Goal: Information Seeking & Learning: Learn about a topic

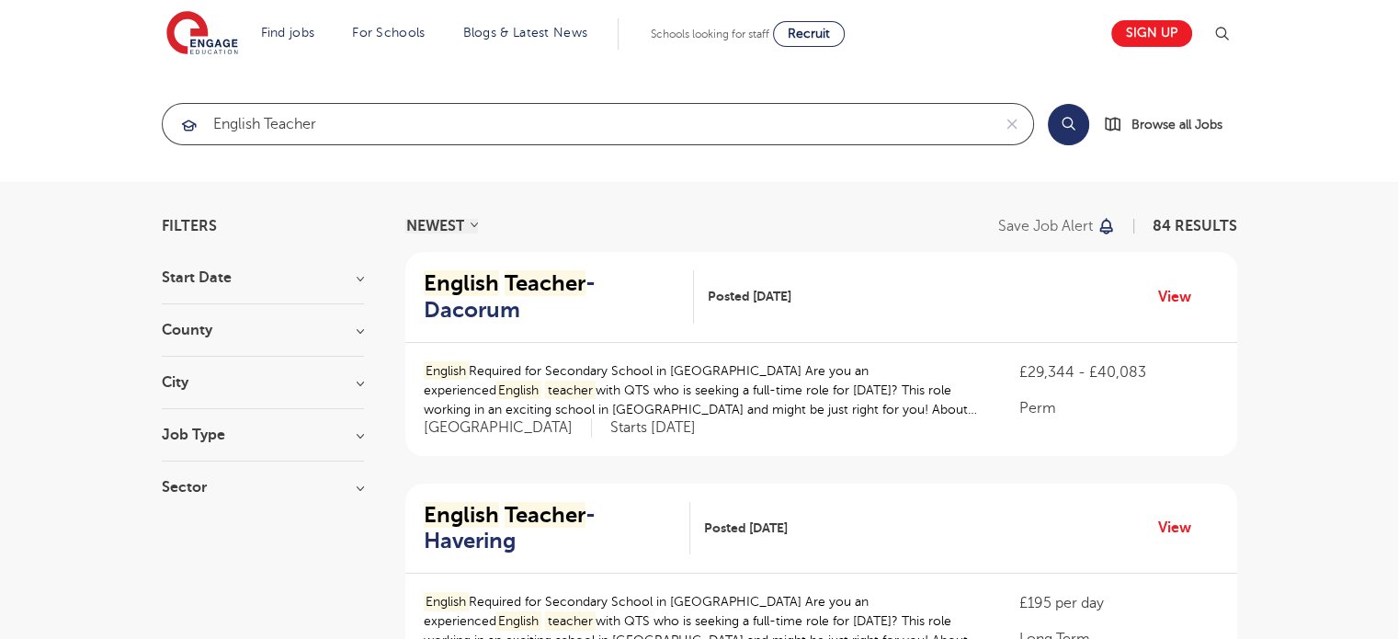
drag, startPoint x: 370, startPoint y: 120, endPoint x: 31, endPoint y: 108, distance: 338.5
click at [31, 108] on section "english teacher Search Browse all Jobs" at bounding box center [699, 124] width 1398 height 116
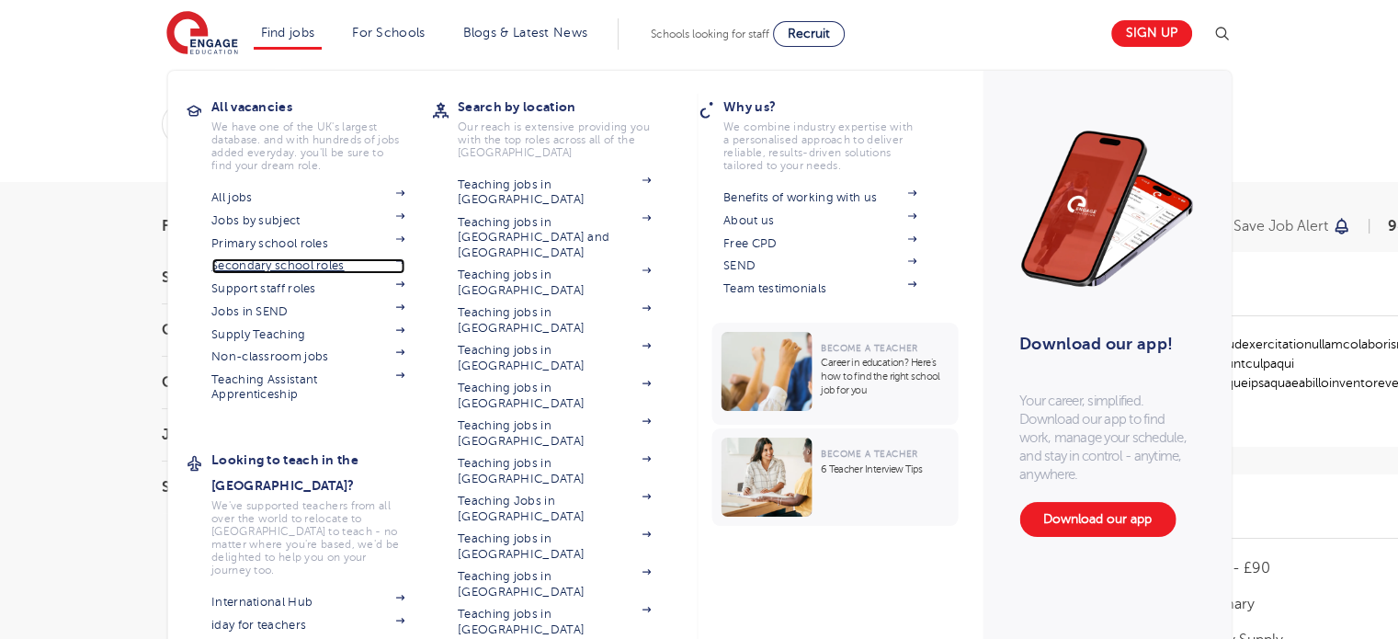
click at [302, 268] on link "Secondary school roles" at bounding box center [307, 265] width 193 height 15
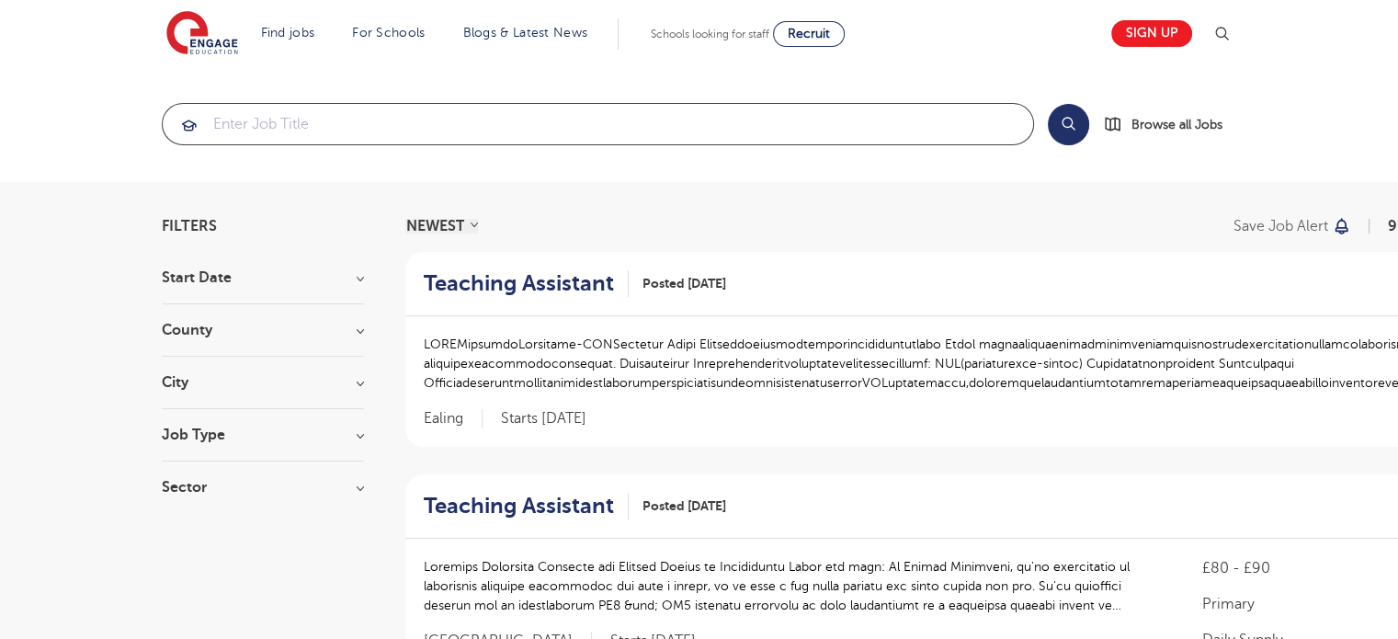
click at [489, 115] on input "search" at bounding box center [598, 124] width 871 height 40
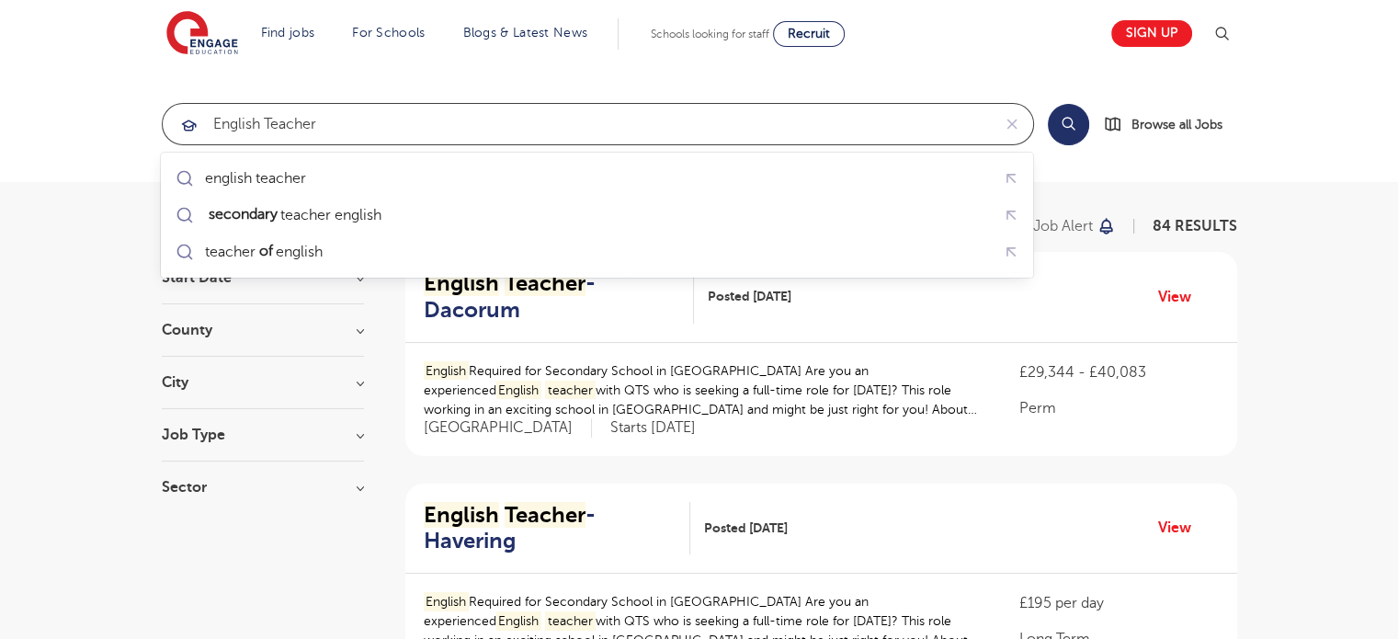
type input "english teacher"
click button "Submit" at bounding box center [0, 0] width 0 height 0
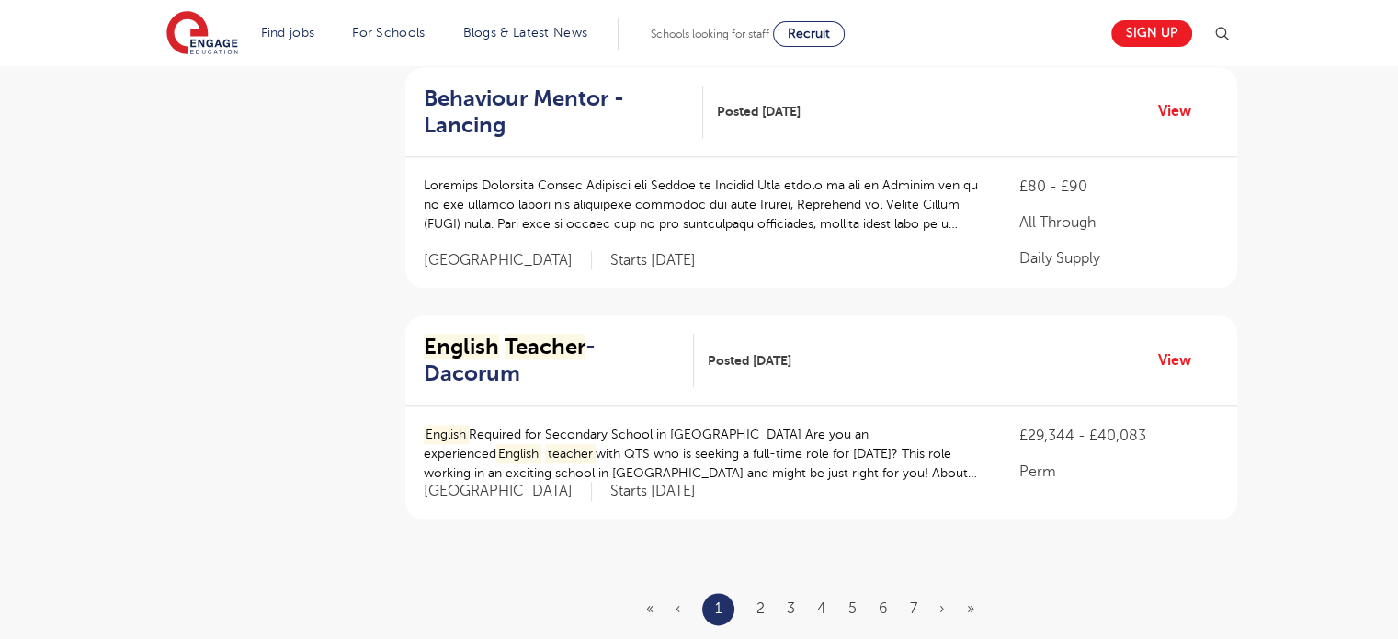
scroll to position [2096, 0]
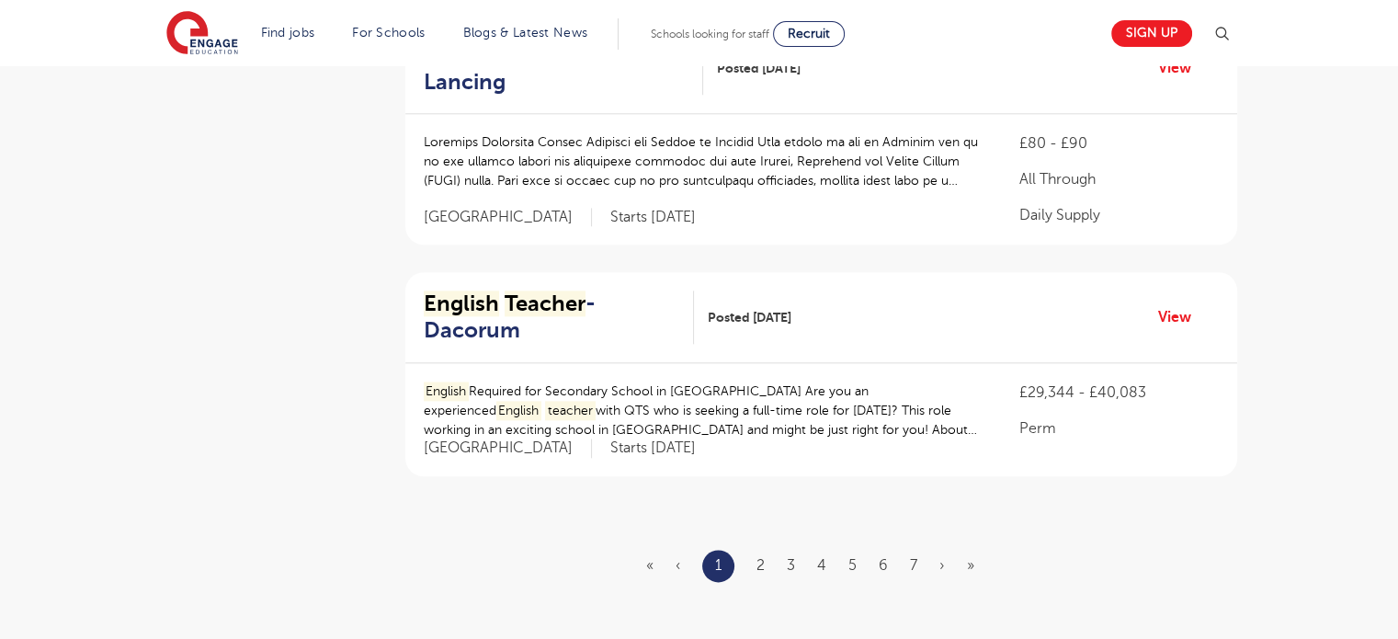
click at [767, 550] on ul "« ‹ 1 2 3 4 5 6 7 › »" at bounding box center [821, 566] width 350 height 32
click at [759, 557] on link "2" at bounding box center [761, 565] width 8 height 17
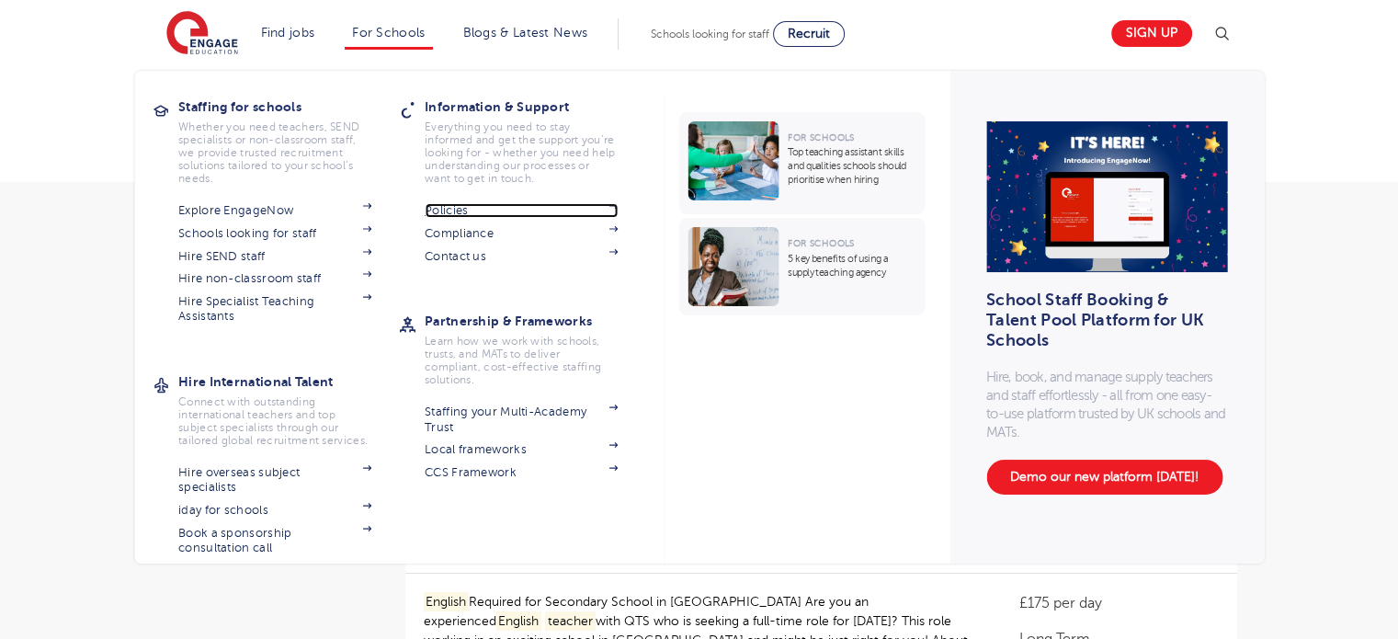
click at [467, 210] on link "Policies" at bounding box center [521, 210] width 193 height 15
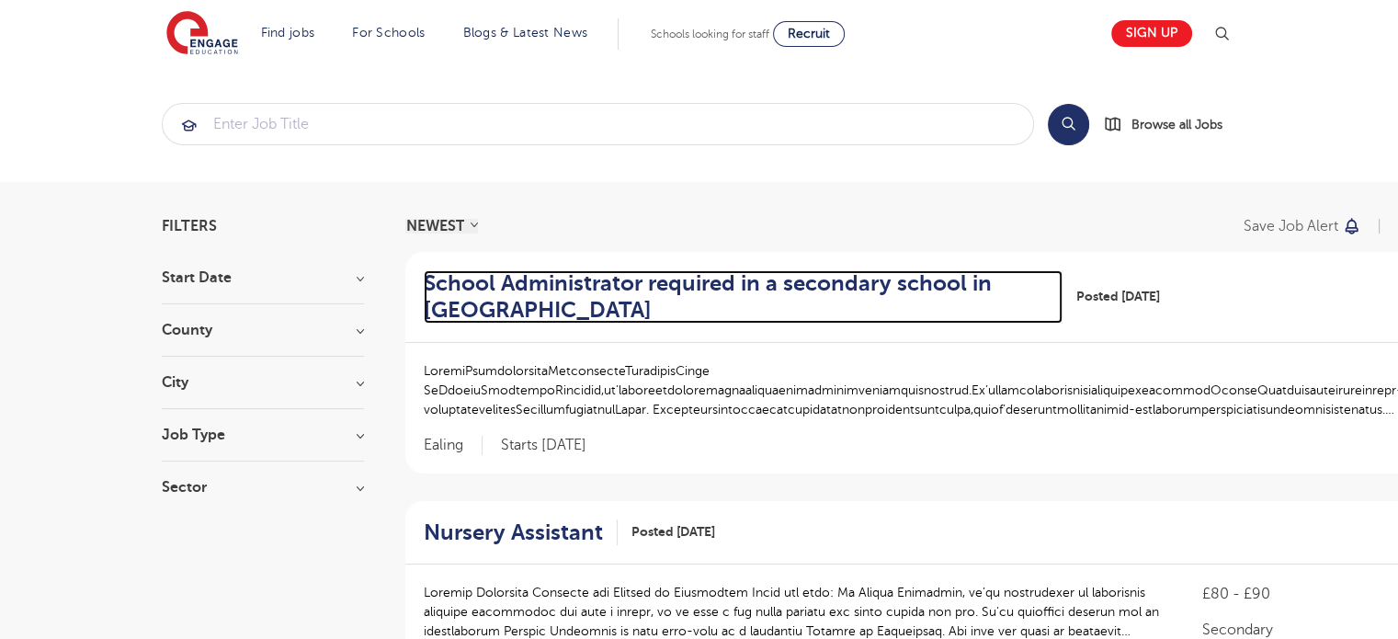
drag, startPoint x: 1380, startPoint y: 1, endPoint x: 919, endPoint y: 301, distance: 549.5
click at [919, 301] on h2 "School Administrator required in a secondary school in [GEOGRAPHIC_DATA]" at bounding box center [736, 296] width 625 height 53
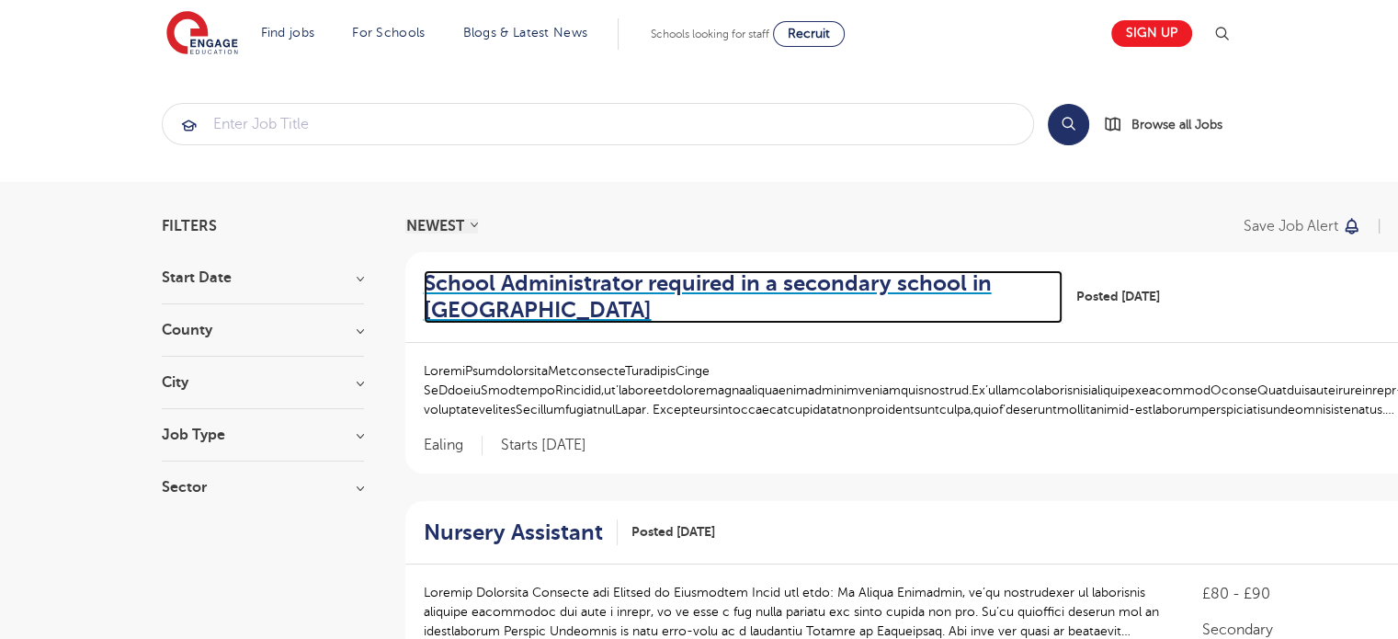
scroll to position [559, 0]
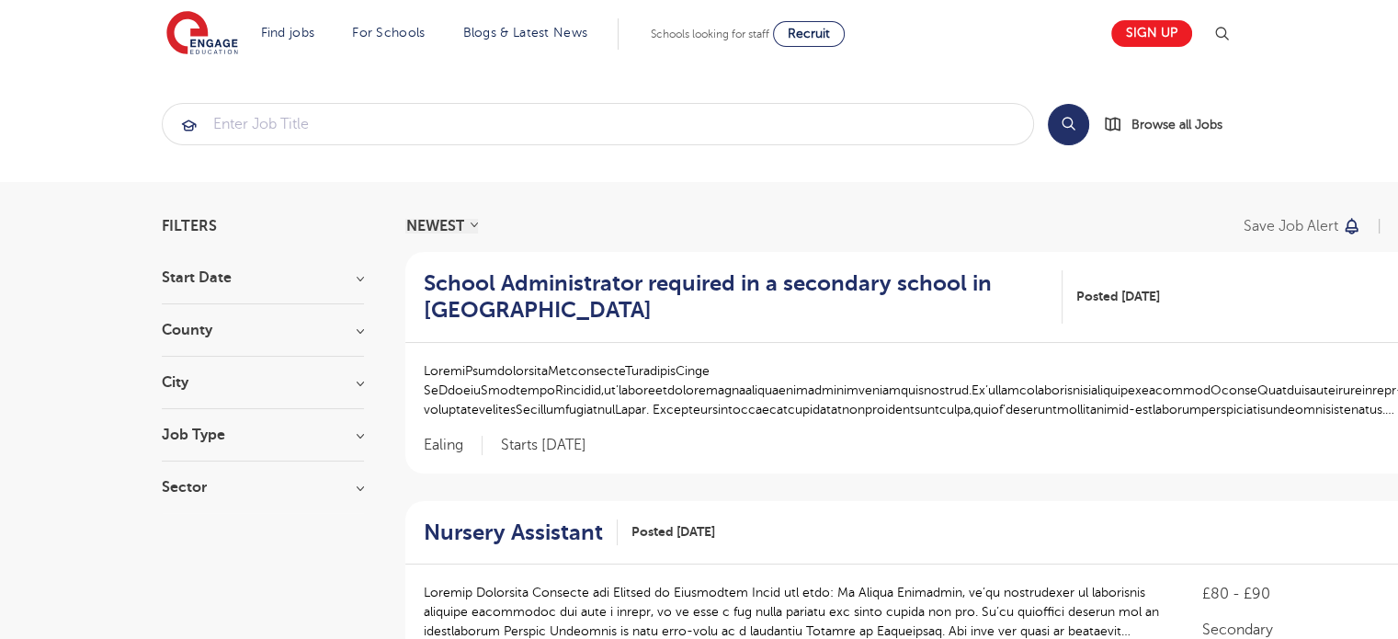
scroll to position [559, 0]
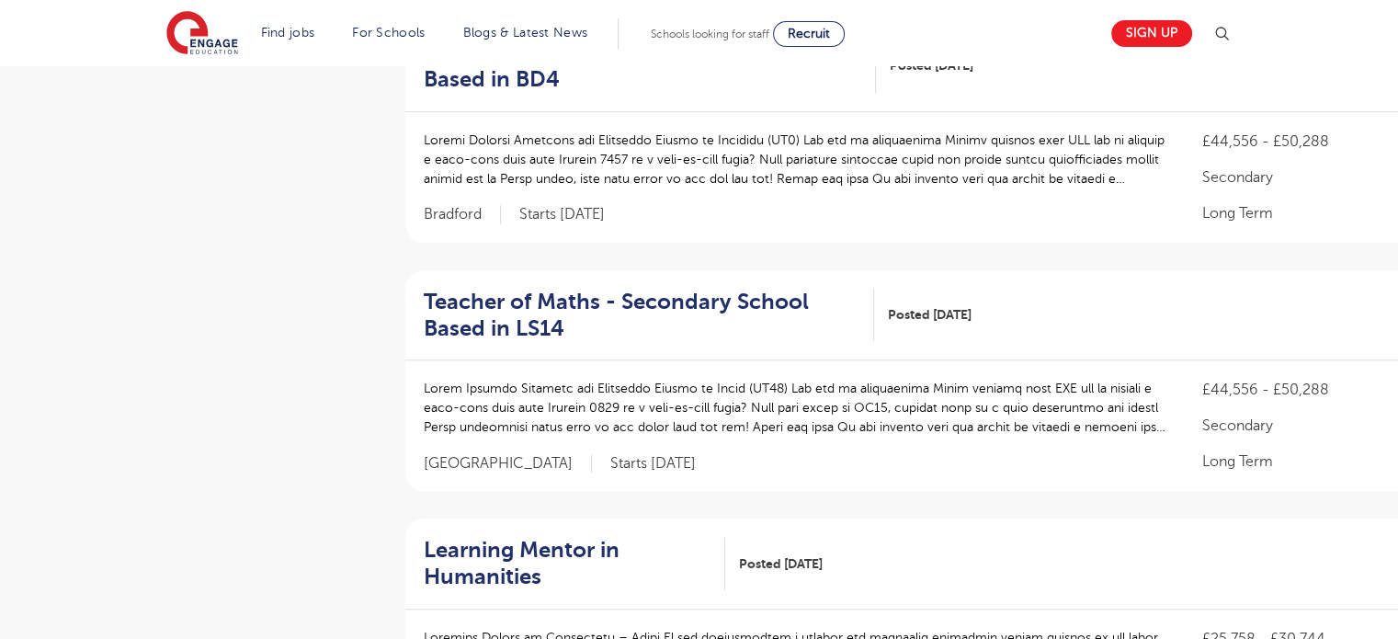
scroll to position [0, 0]
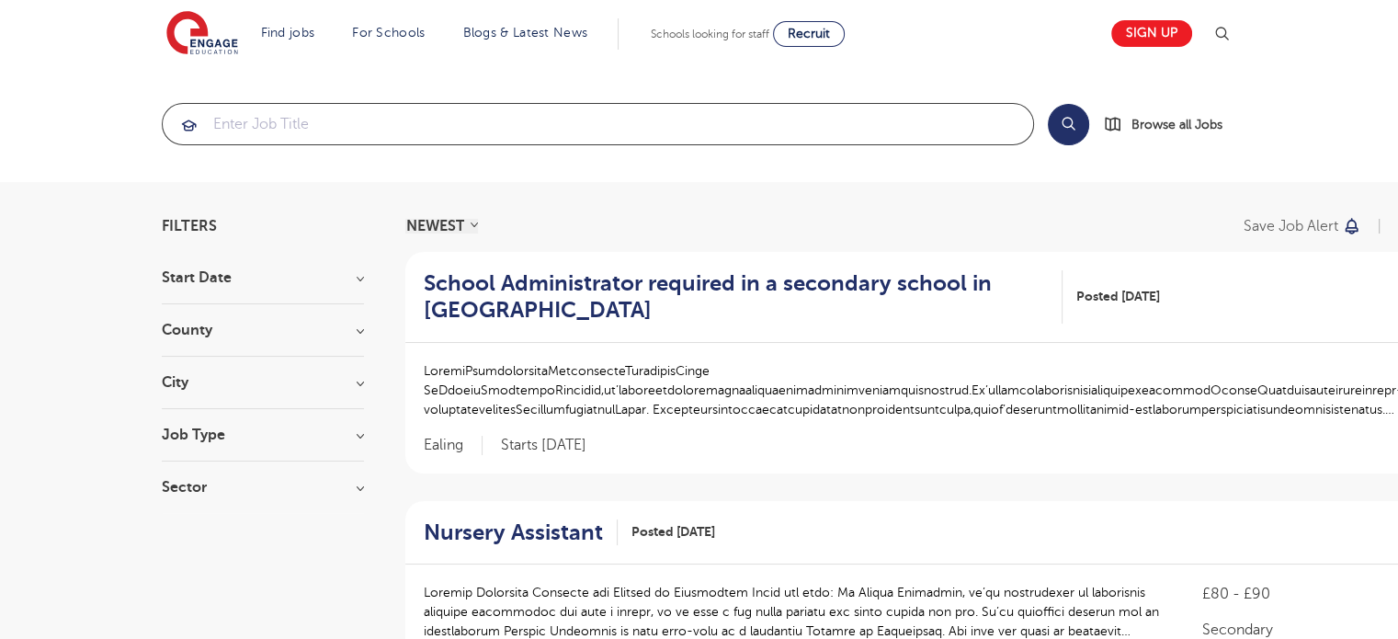
click at [489, 120] on input "search" at bounding box center [598, 124] width 871 height 40
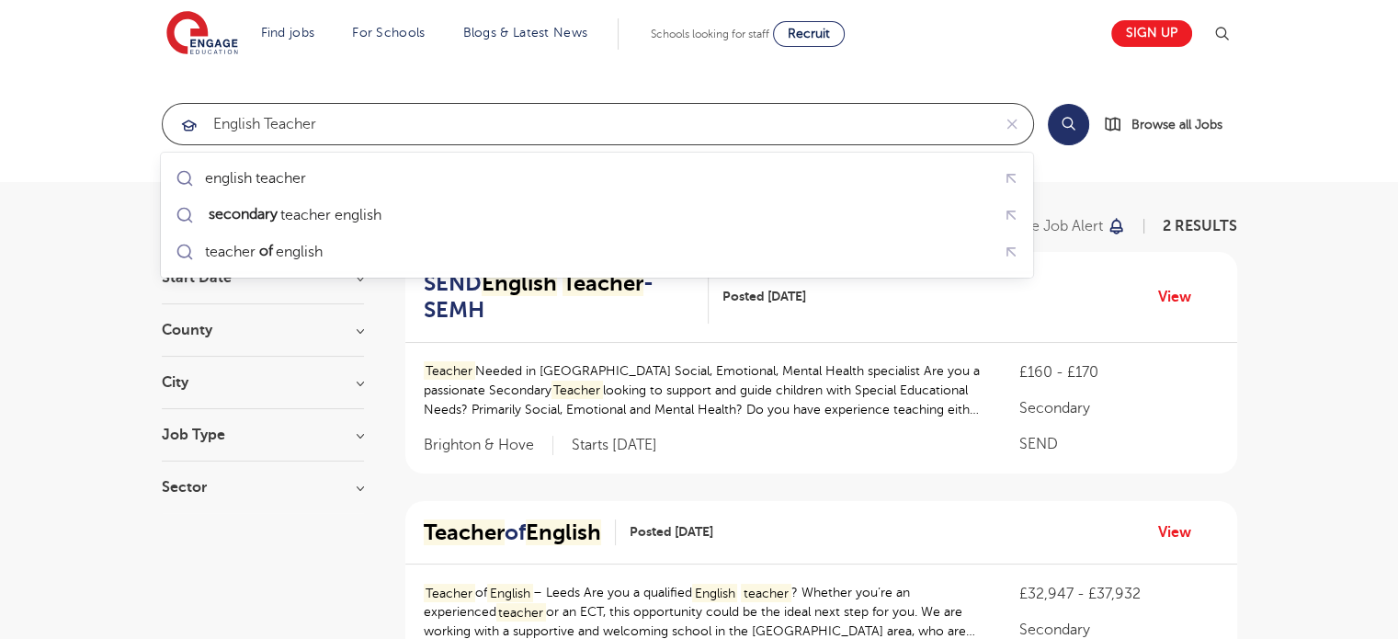
click button "Submit" at bounding box center [0, 0] width 0 height 0
click at [456, 139] on input "English teacher" at bounding box center [577, 124] width 828 height 40
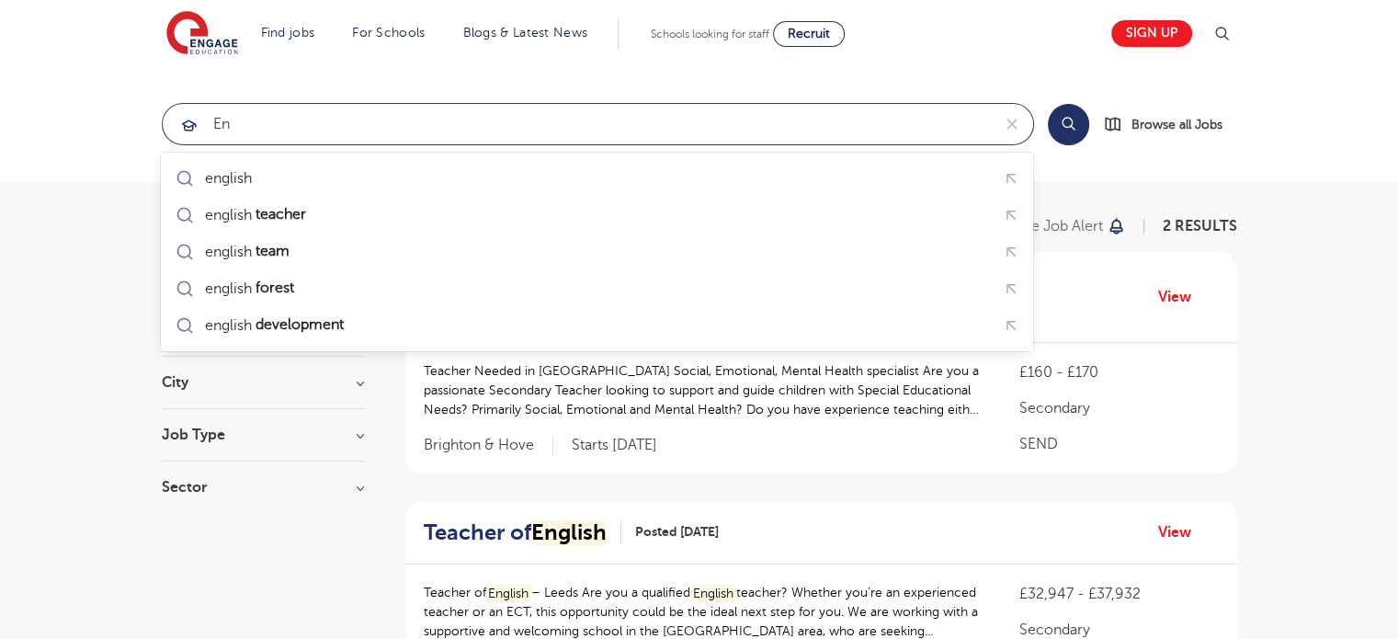
type input "E"
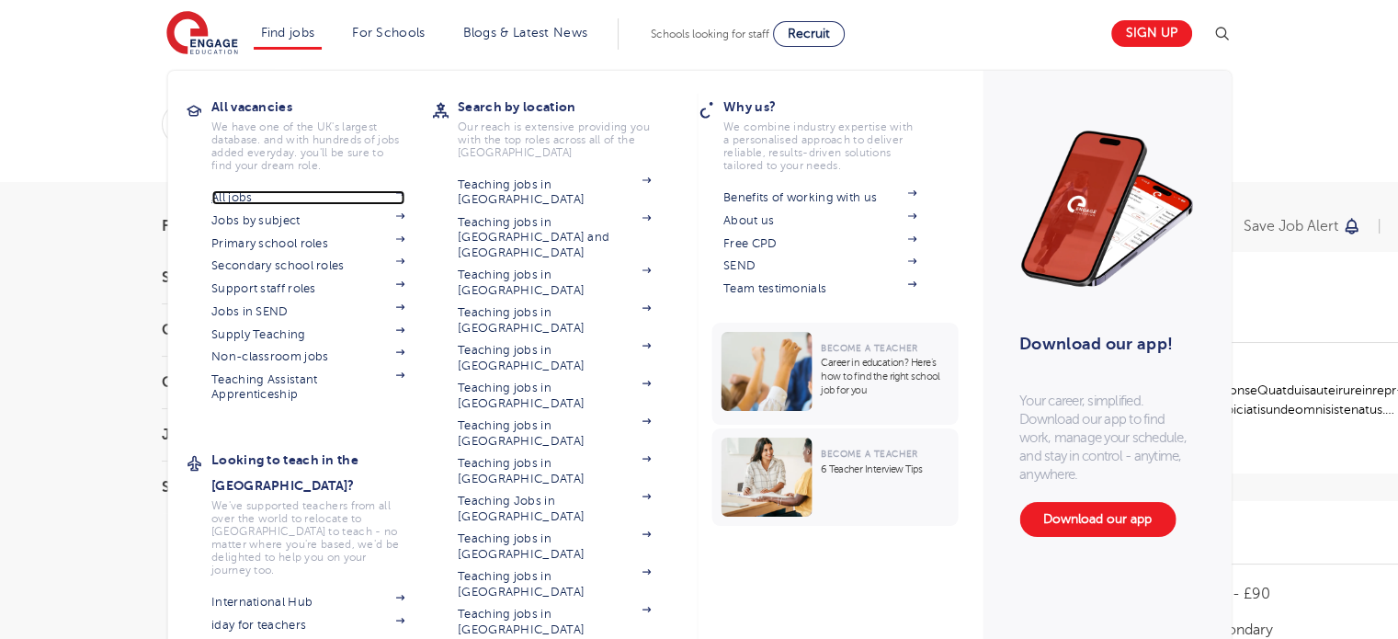
click at [233, 199] on link "All jobs" at bounding box center [307, 197] width 193 height 15
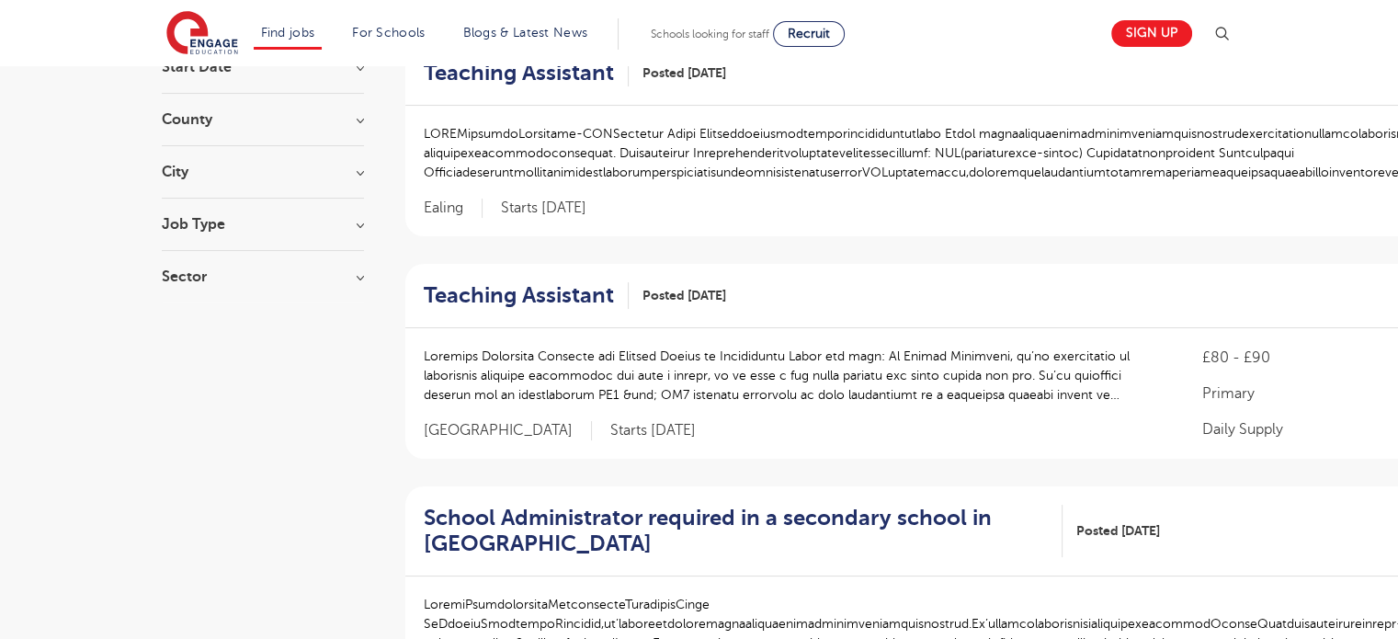
scroll to position [25, 0]
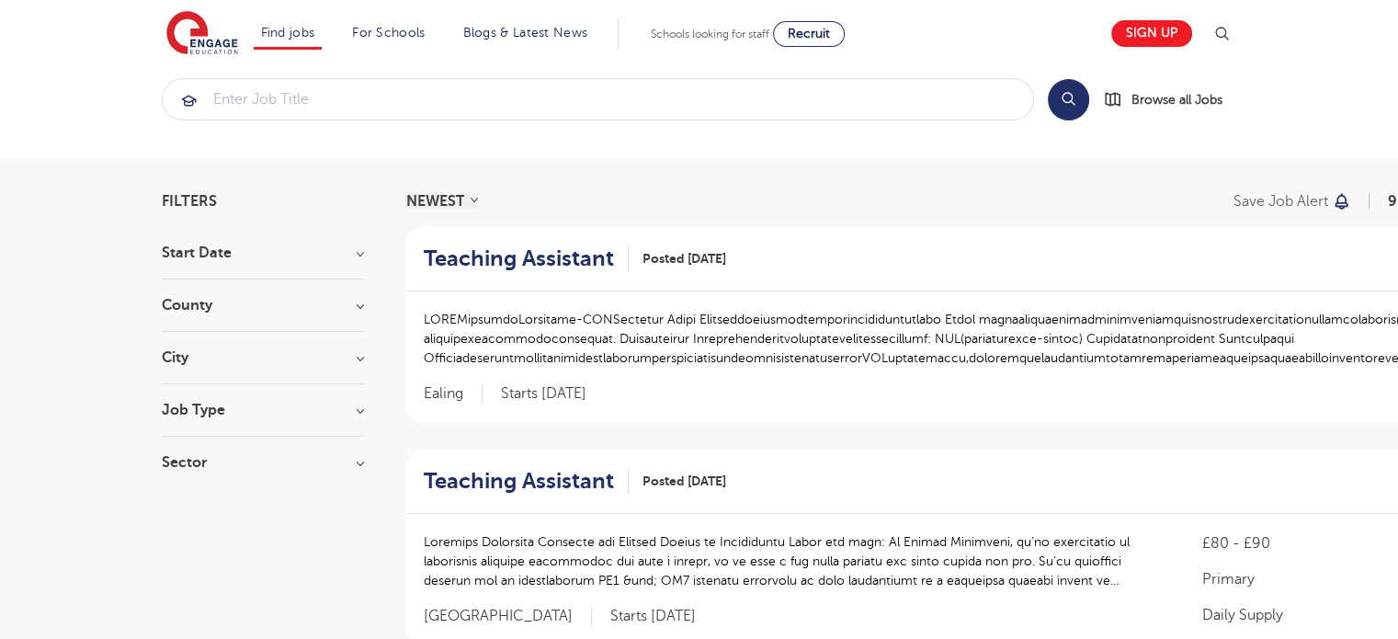
drag, startPoint x: 205, startPoint y: 233, endPoint x: 207, endPoint y: 250, distance: 16.6
click at [207, 250] on section "Filters Start Date September 113 October 37 November 33 January 3 Show more Cou…" at bounding box center [263, 341] width 202 height 294
click at [207, 250] on h3 "Start Date" at bounding box center [263, 252] width 202 height 15
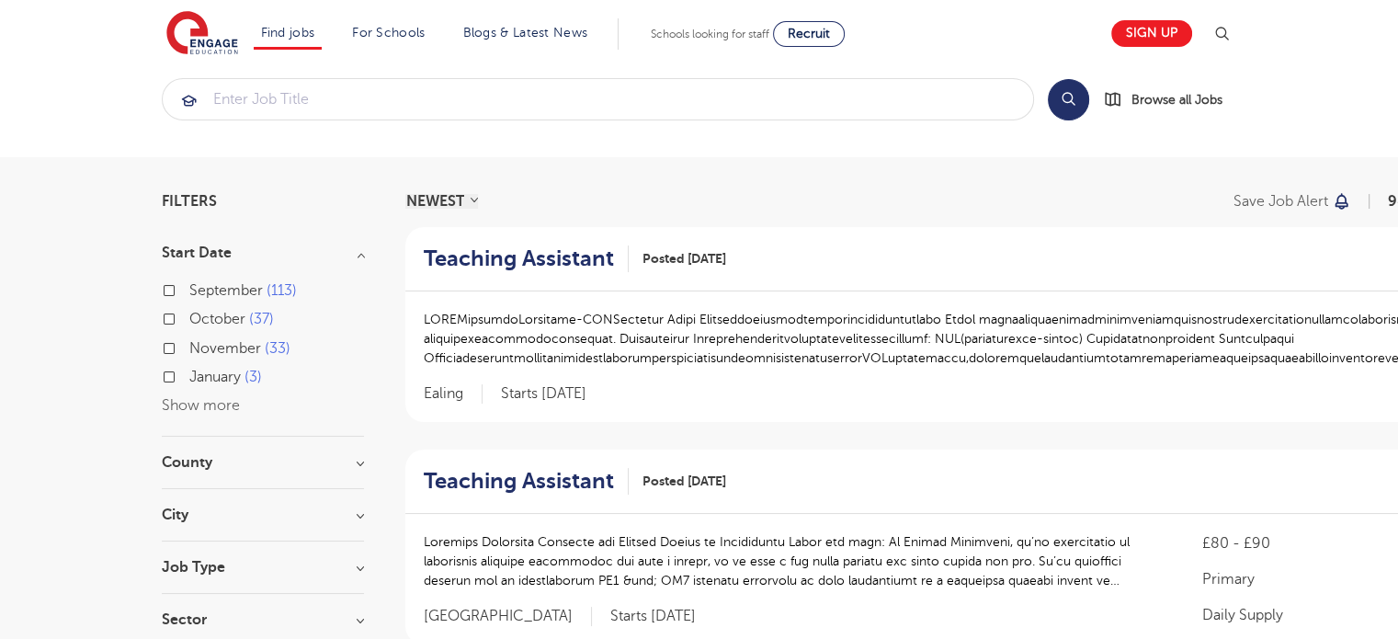
click at [222, 260] on h3 "Start Date" at bounding box center [263, 252] width 202 height 15
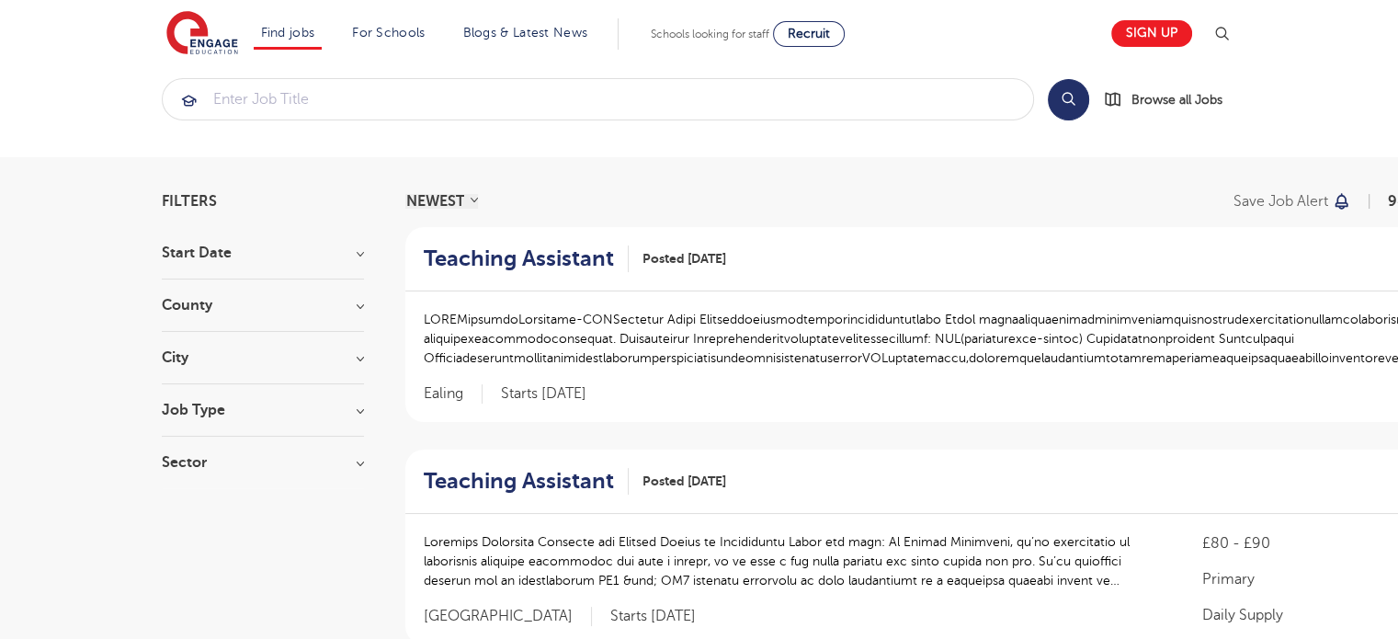
click at [224, 363] on h3 "City" at bounding box center [263, 357] width 202 height 15
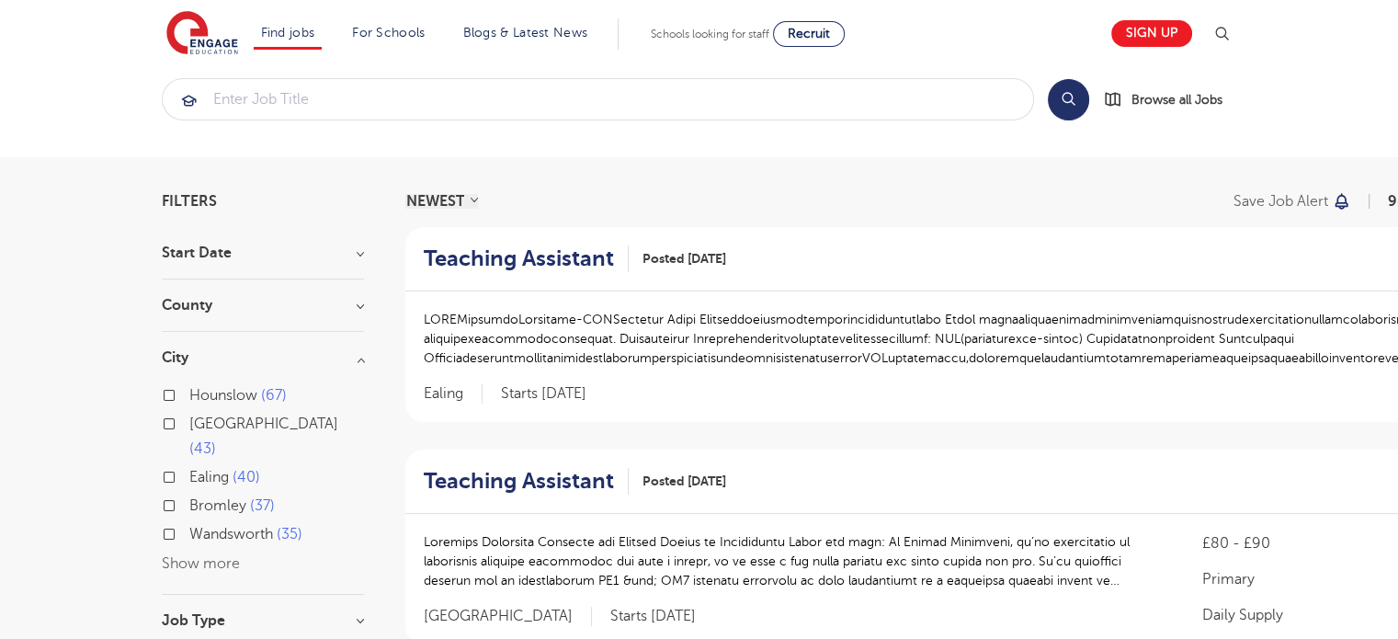
click at [207, 555] on button "Show more" at bounding box center [201, 563] width 78 height 17
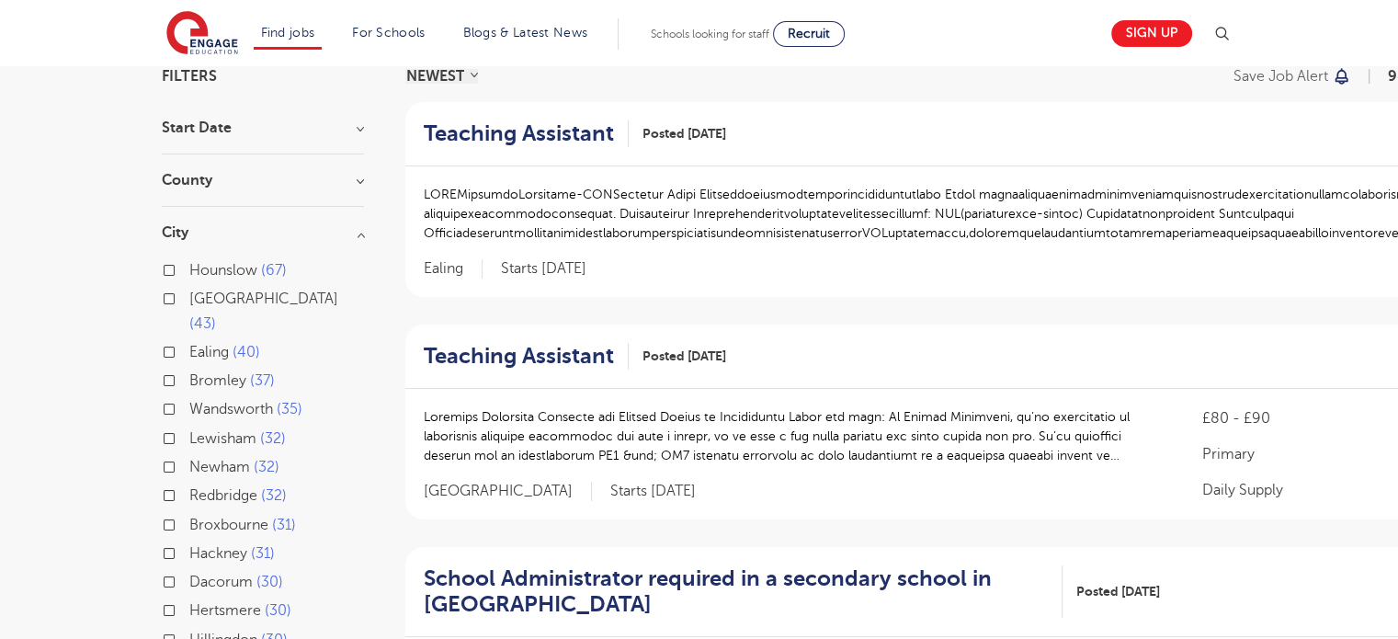
scroll to position [11, 0]
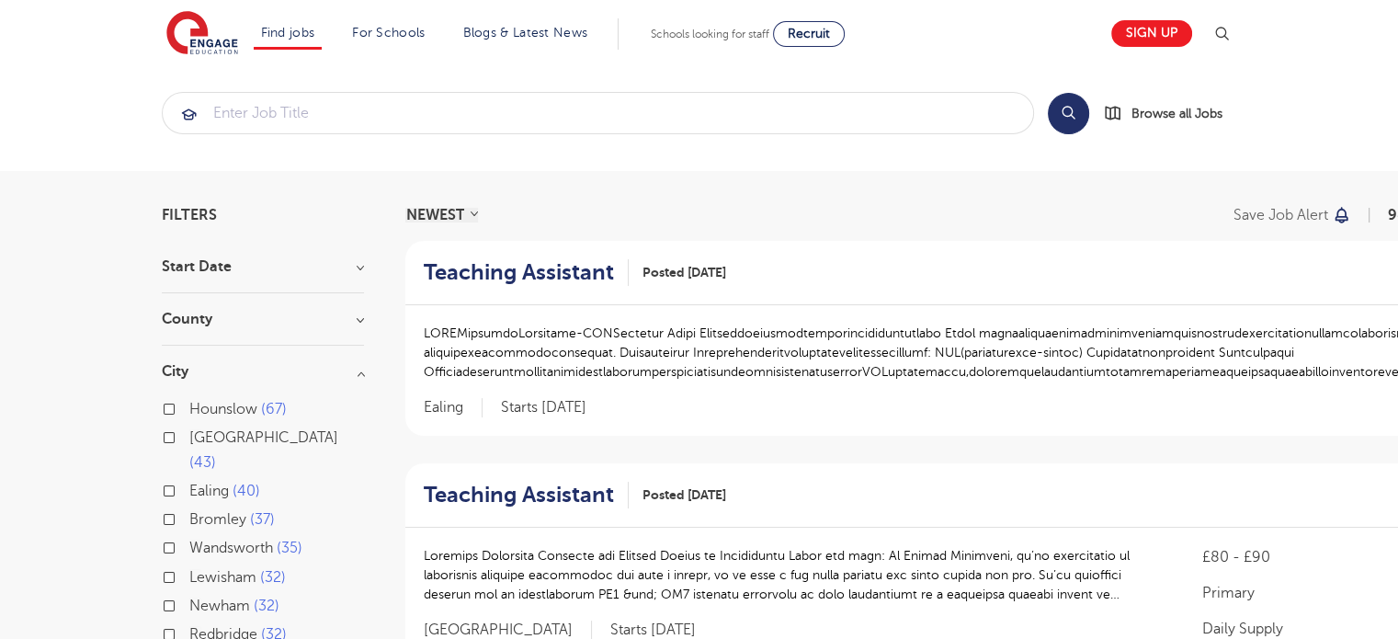
drag, startPoint x: 203, startPoint y: 360, endPoint x: 184, endPoint y: 379, distance: 26.7
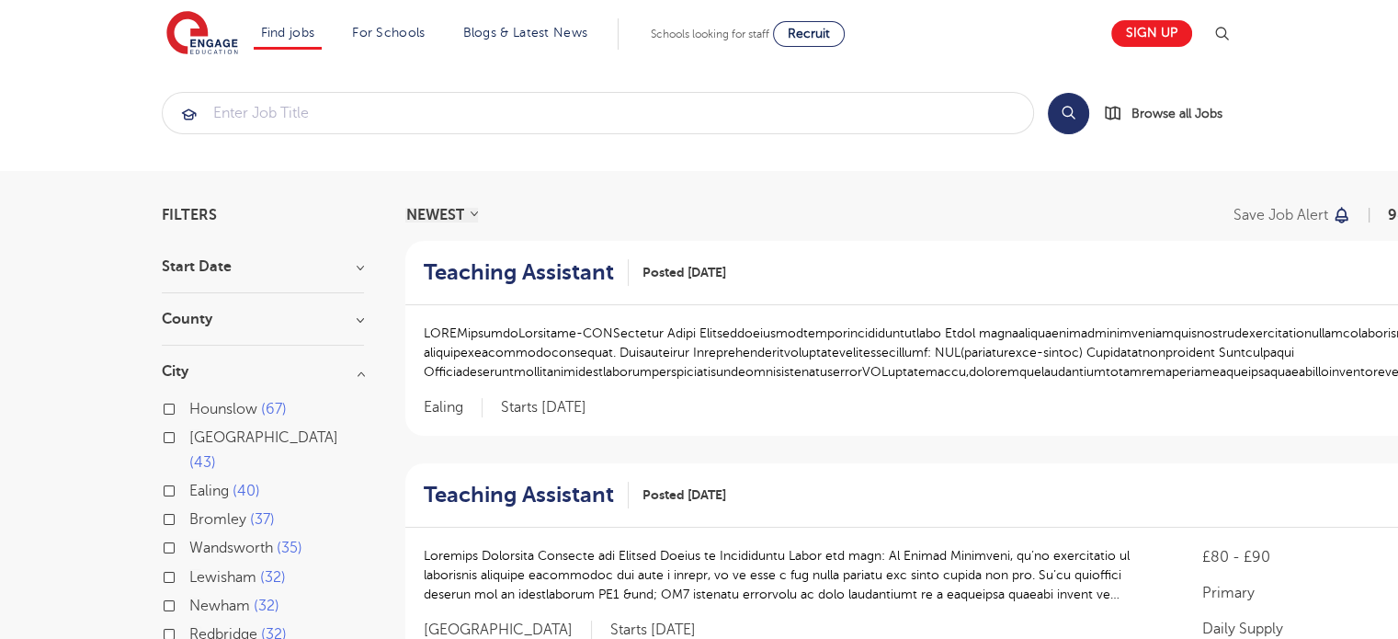
click at [361, 374] on h3 "City" at bounding box center [263, 371] width 202 height 15
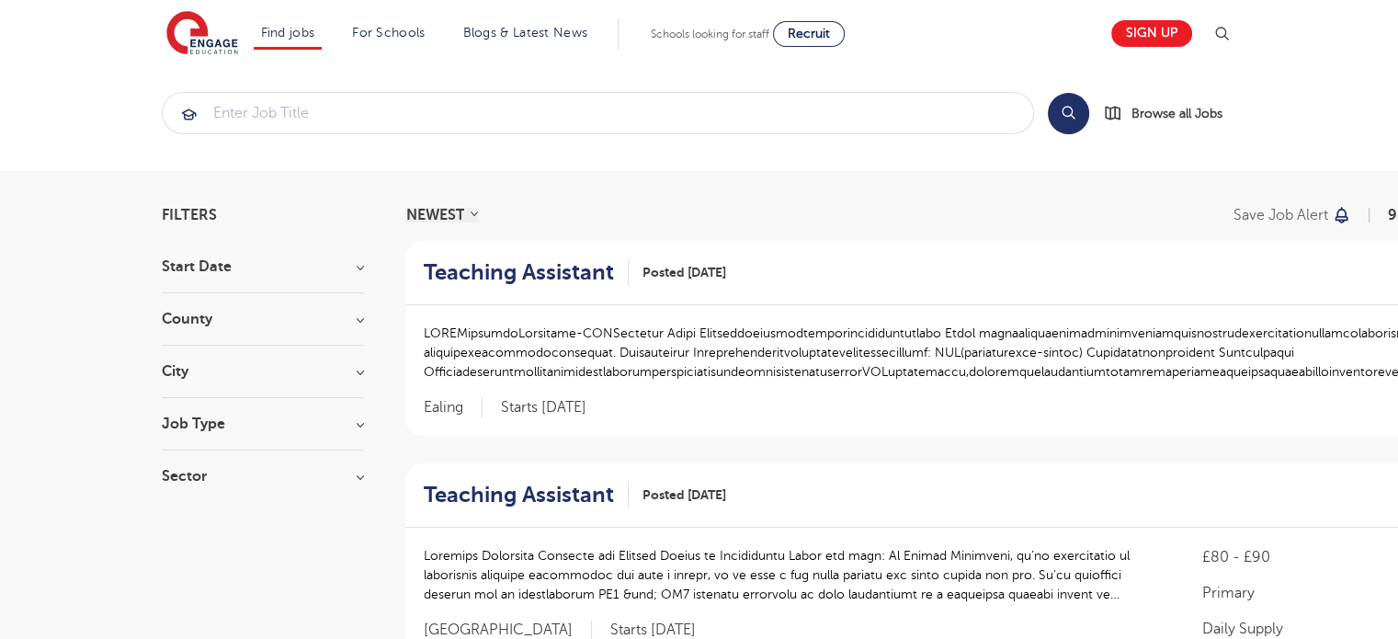
click at [316, 418] on h3 "Job Type" at bounding box center [263, 423] width 202 height 15
click at [355, 422] on h3 "Job Type" at bounding box center [263, 423] width 202 height 15
click at [314, 465] on section "Start Date September 113 October 37 November 33 January 3 Show more County Lond…" at bounding box center [263, 380] width 202 height 243
click at [263, 477] on h3 "Sector" at bounding box center [263, 476] width 202 height 15
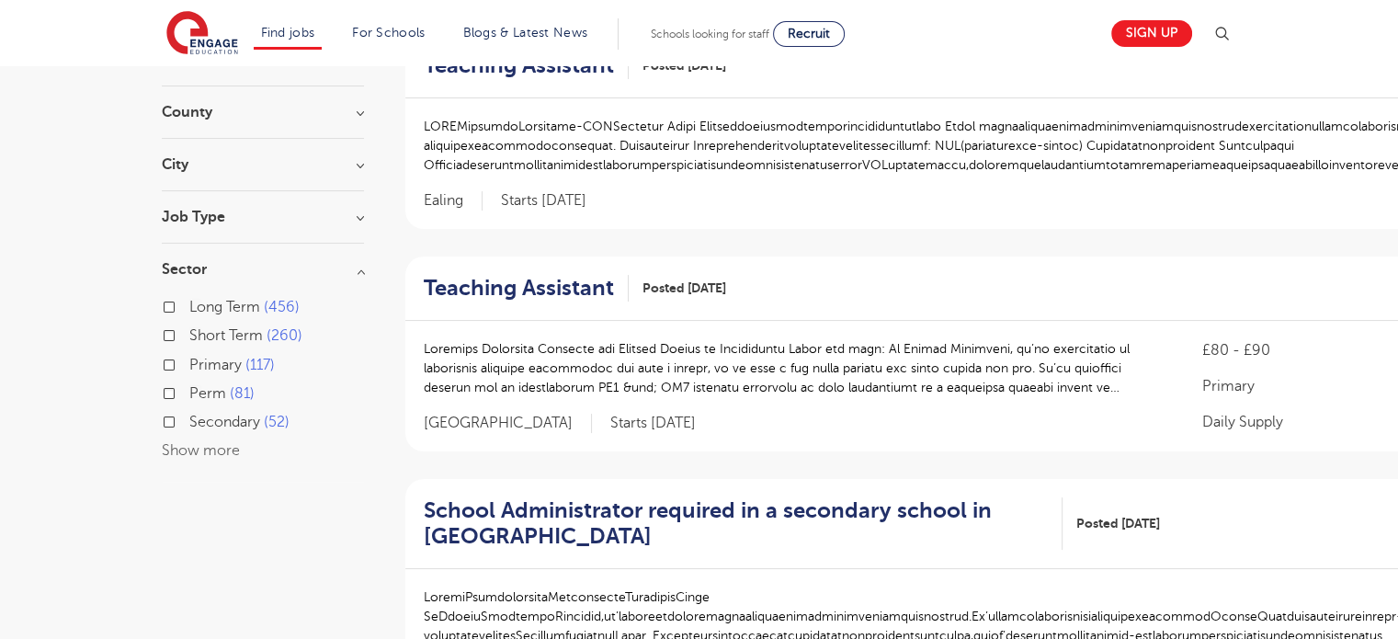
scroll to position [0, 0]
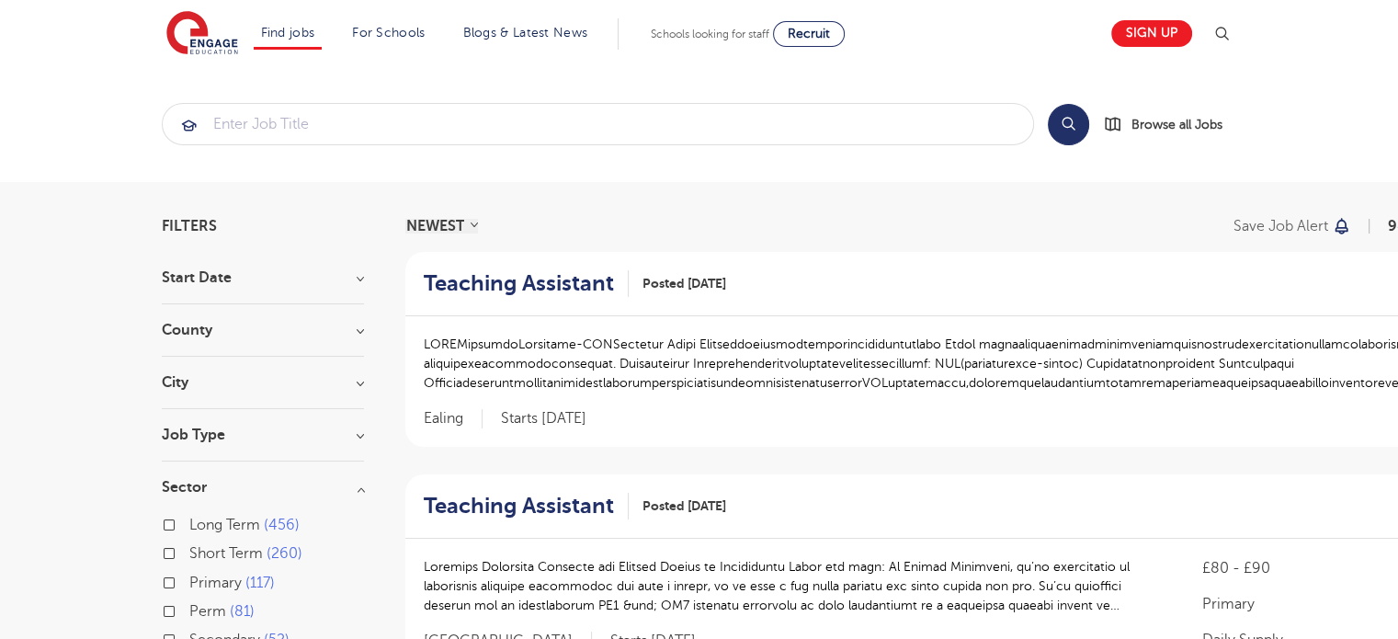
click at [290, 481] on h3 "Sector" at bounding box center [263, 487] width 202 height 15
click at [308, 444] on div "Job Type Long Term 105 Daily Supply 35 SEND 34 Support Services 10 Permanent 2" at bounding box center [263, 444] width 202 height 34
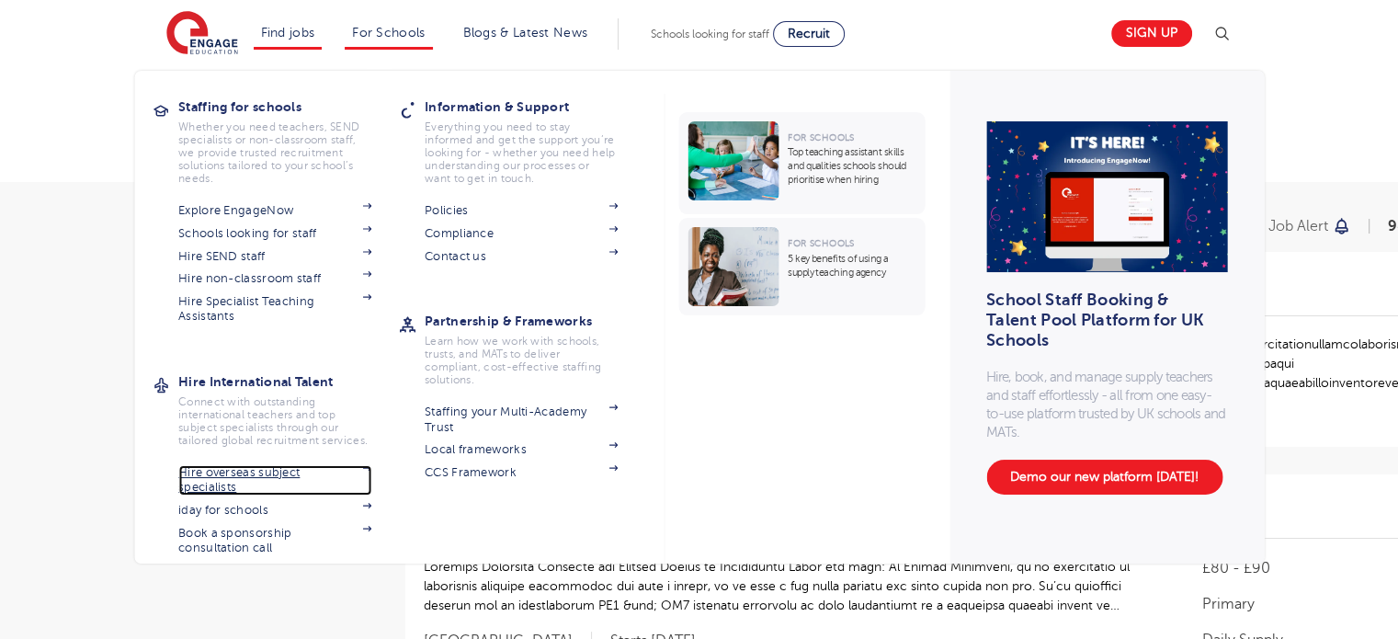
click at [224, 469] on link "Hire overseas subject specialists" at bounding box center [274, 480] width 193 height 30
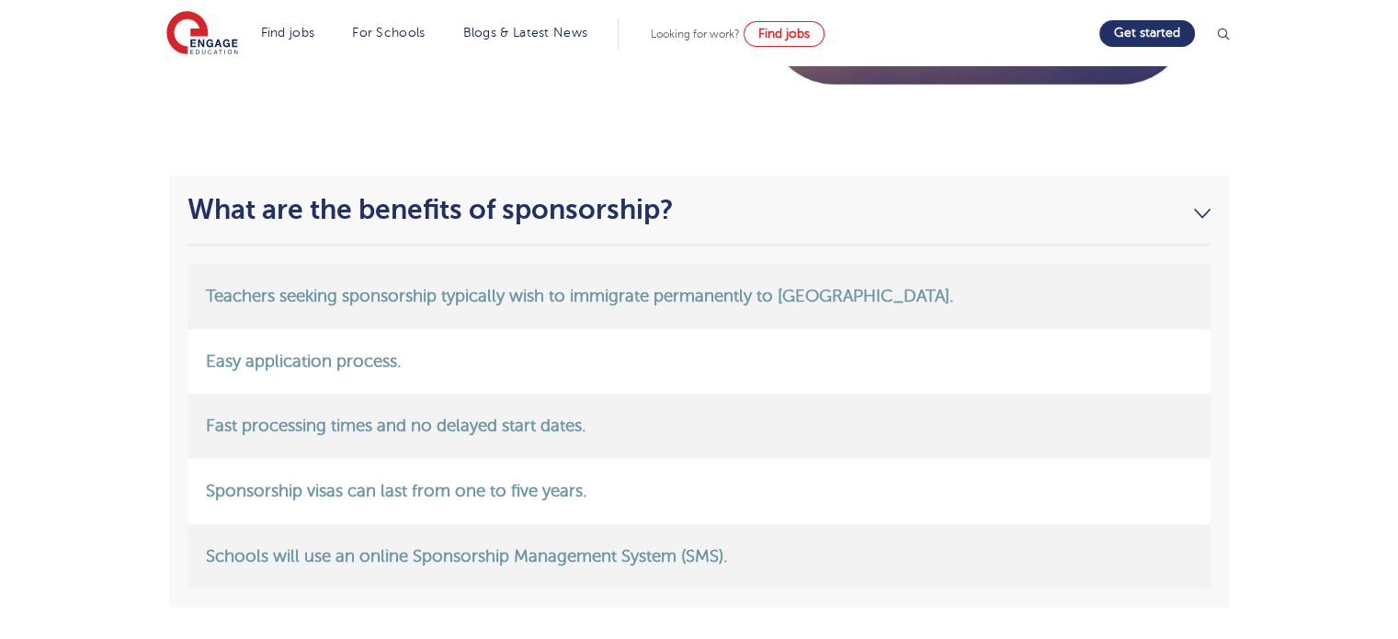
scroll to position [2248, 0]
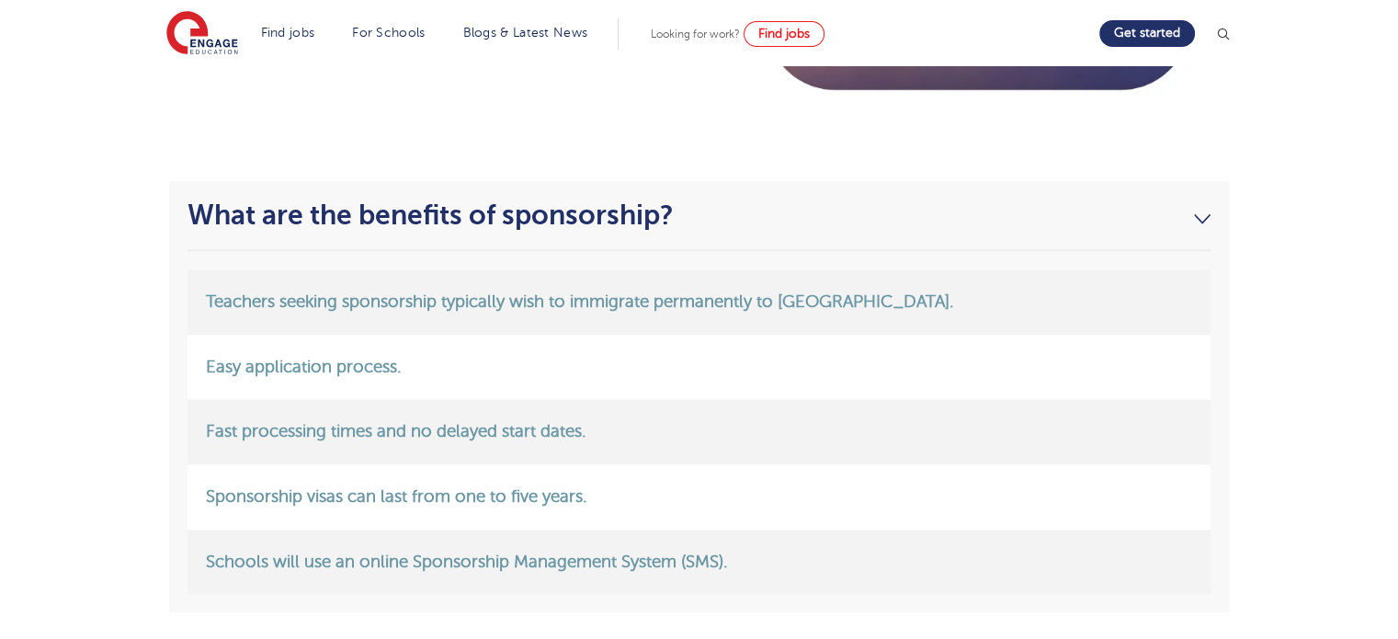
click at [1193, 225] on link "What are the benefits of sponsorship?" at bounding box center [699, 214] width 1023 height 31
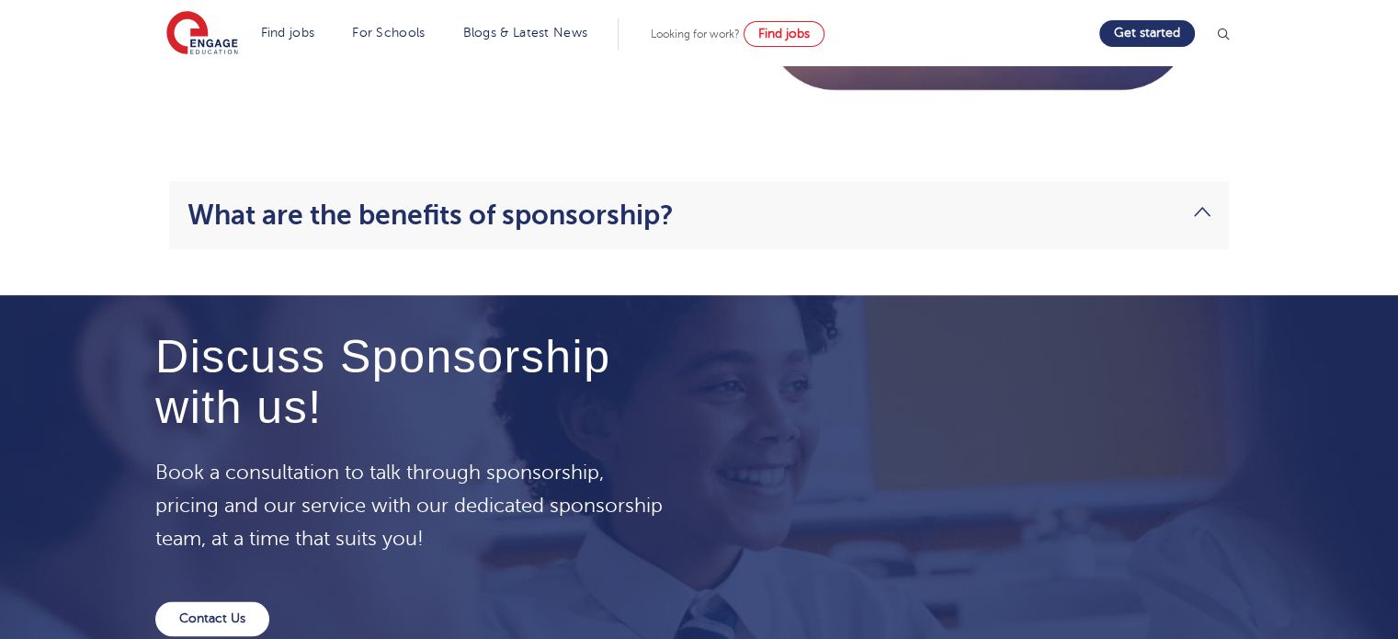
click at [1196, 199] on link "What are the benefits of sponsorship?" at bounding box center [699, 214] width 1023 height 31
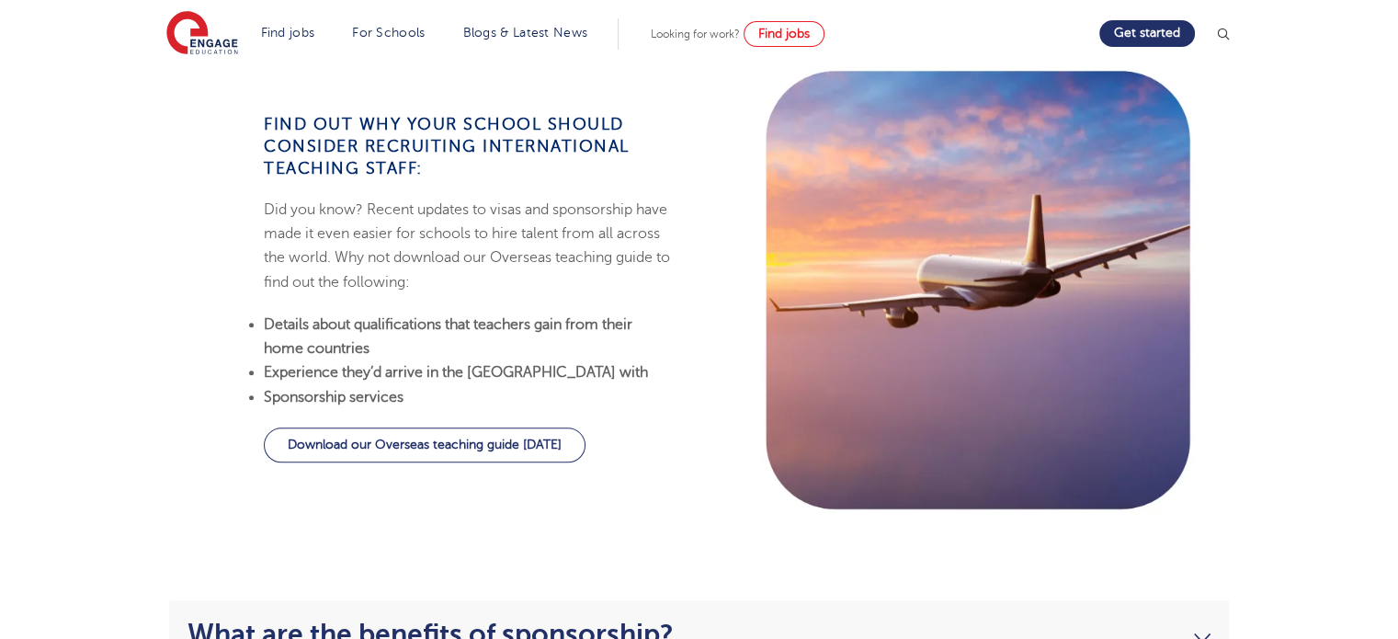
scroll to position [1835, 0]
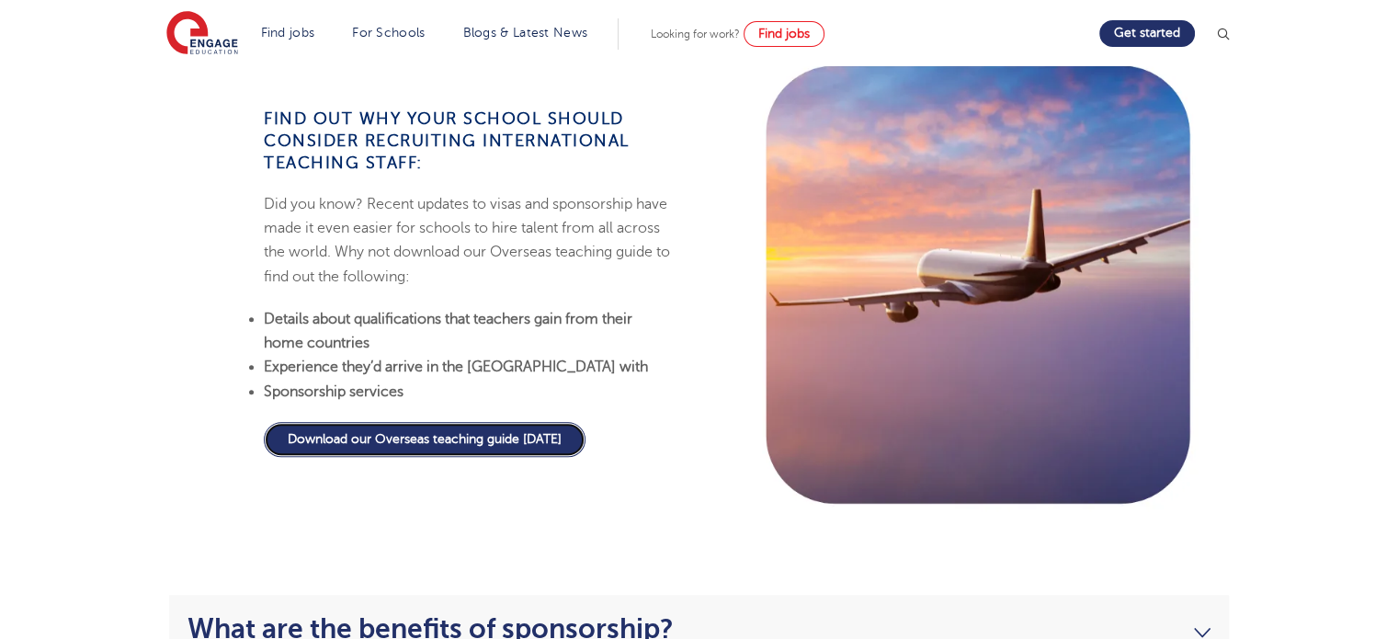
click at [458, 444] on link "Download our Overseas teaching guide today" at bounding box center [425, 439] width 322 height 35
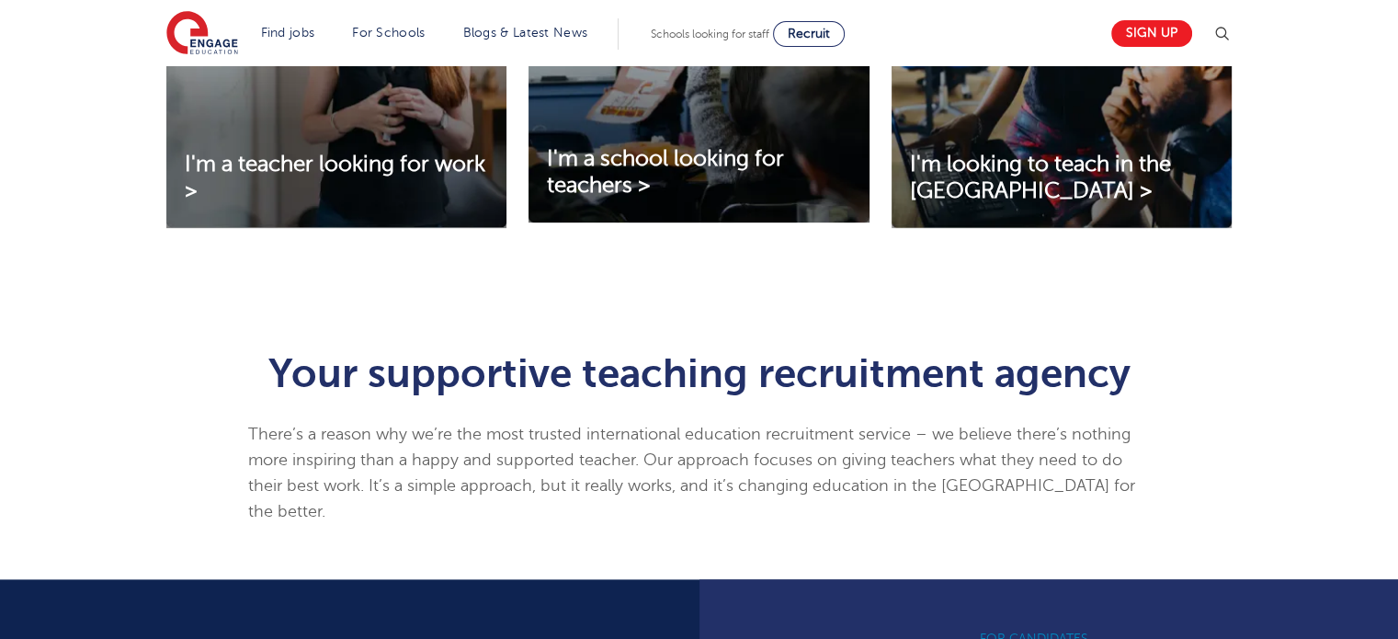
scroll to position [814, 0]
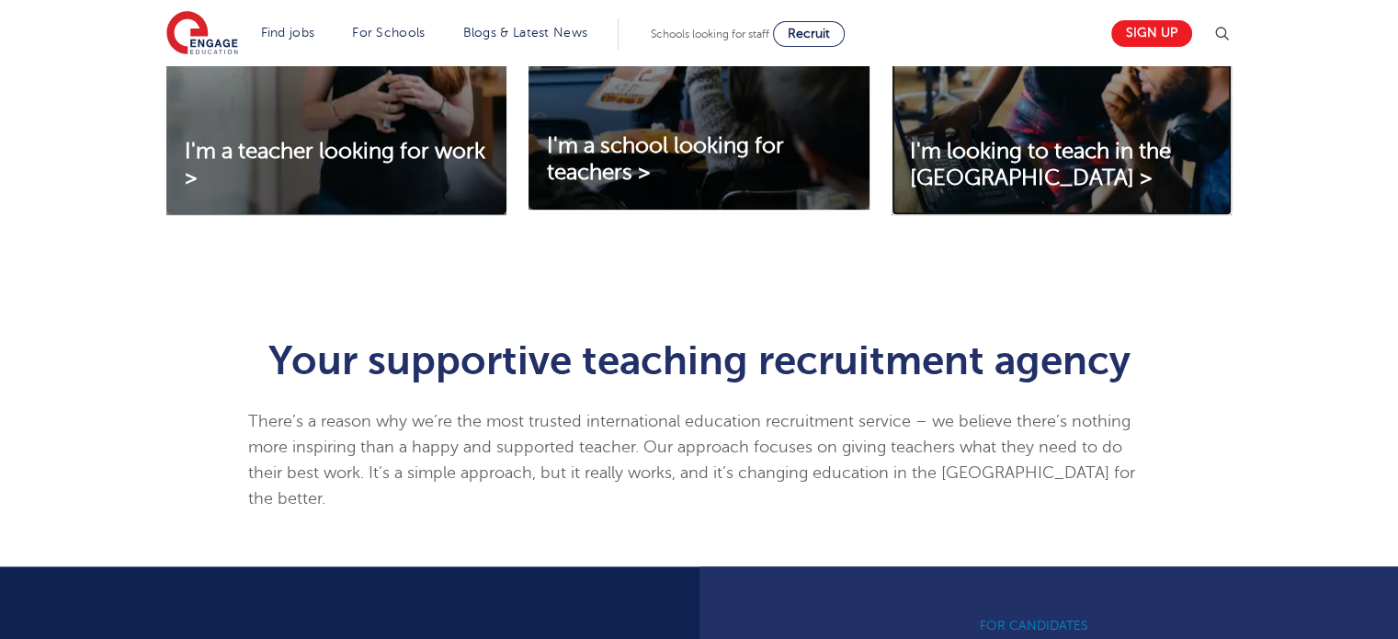
click at [998, 124] on img at bounding box center [1062, 61] width 340 height 307
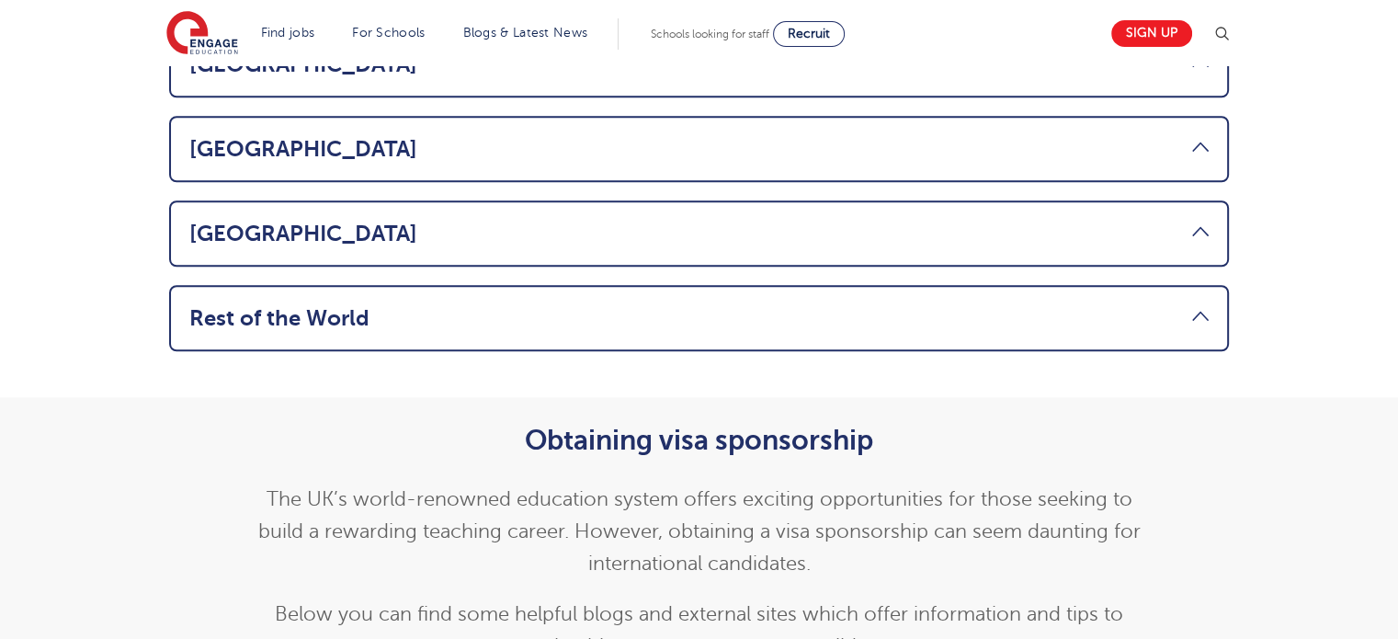
scroll to position [1522, 0]
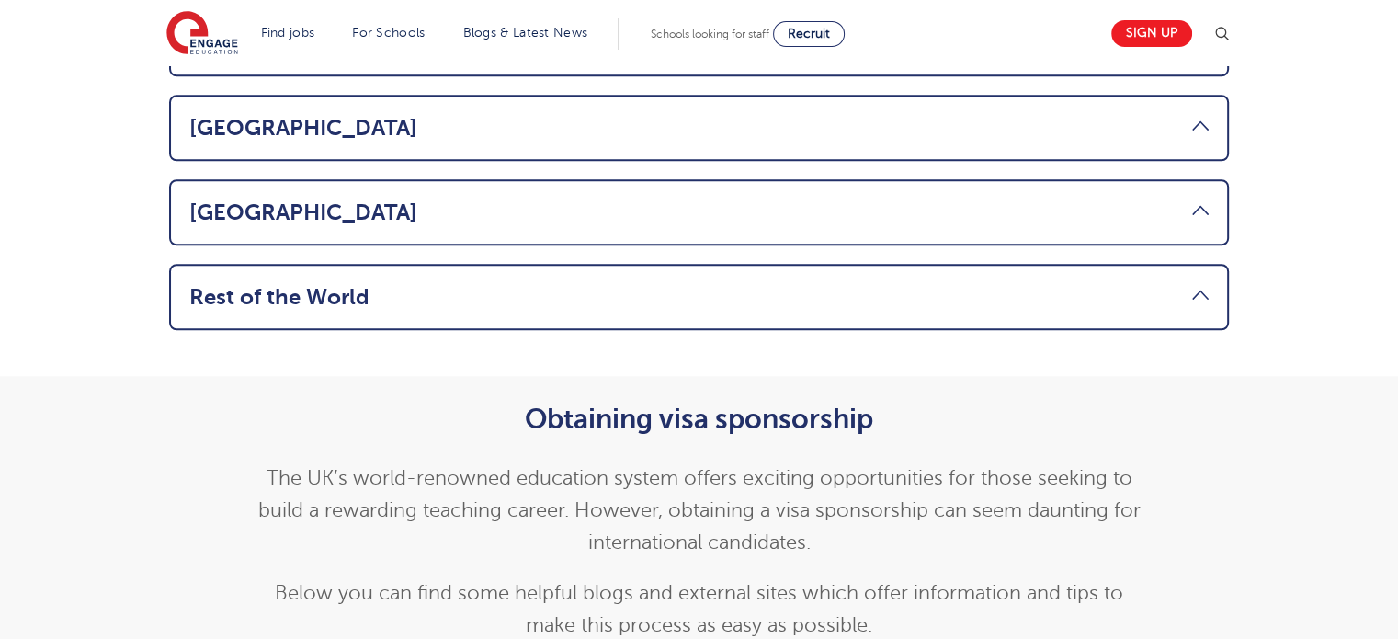
click at [1070, 284] on link "Rest of the World" at bounding box center [698, 297] width 1019 height 26
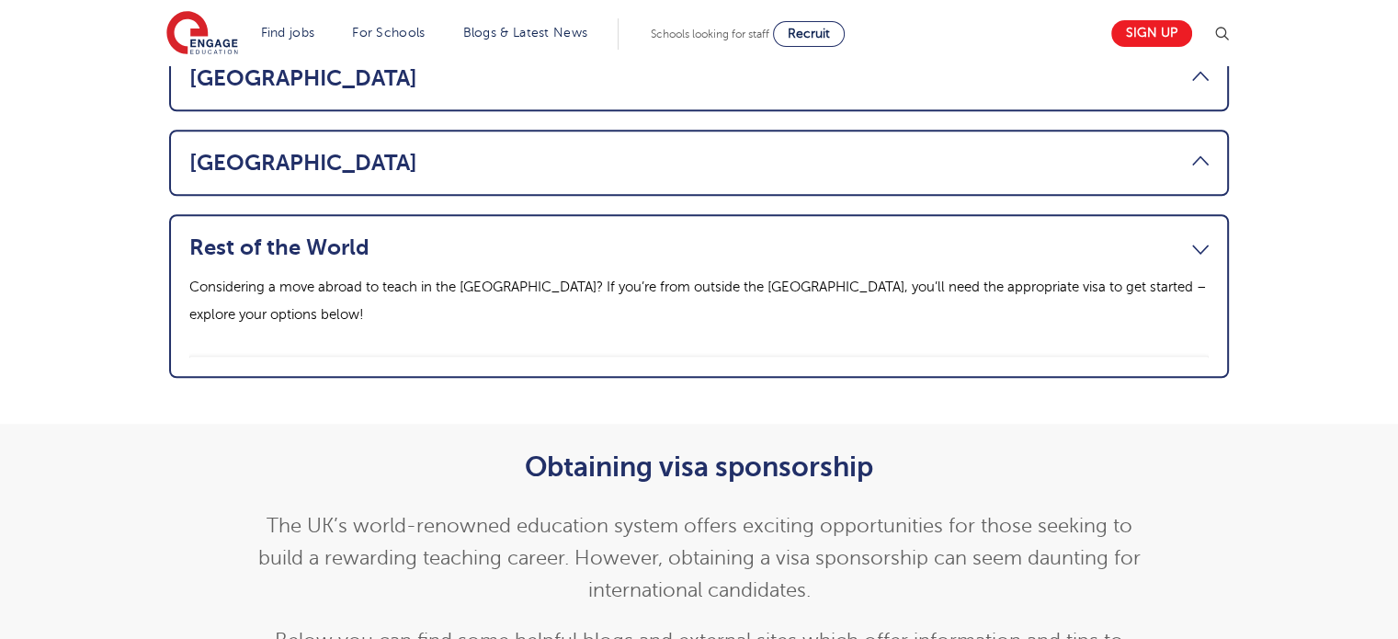
scroll to position [1395, 0]
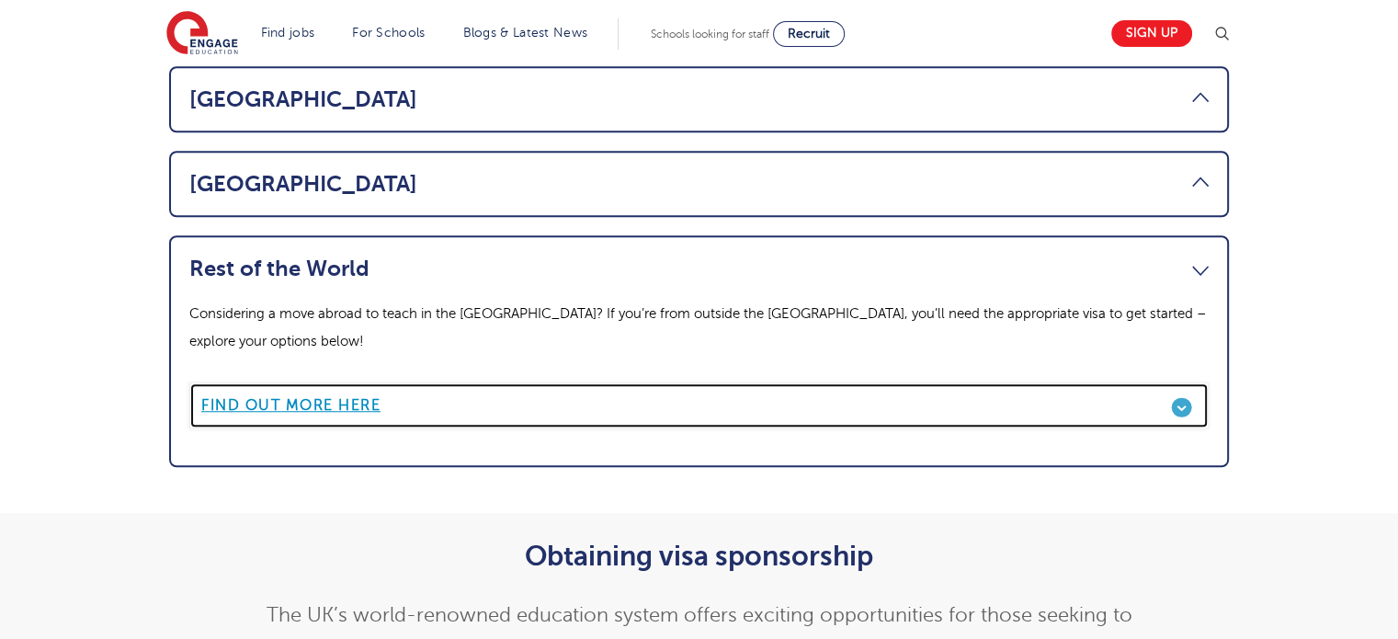
click at [1029, 382] on link "Find out more here" at bounding box center [698, 405] width 1019 height 46
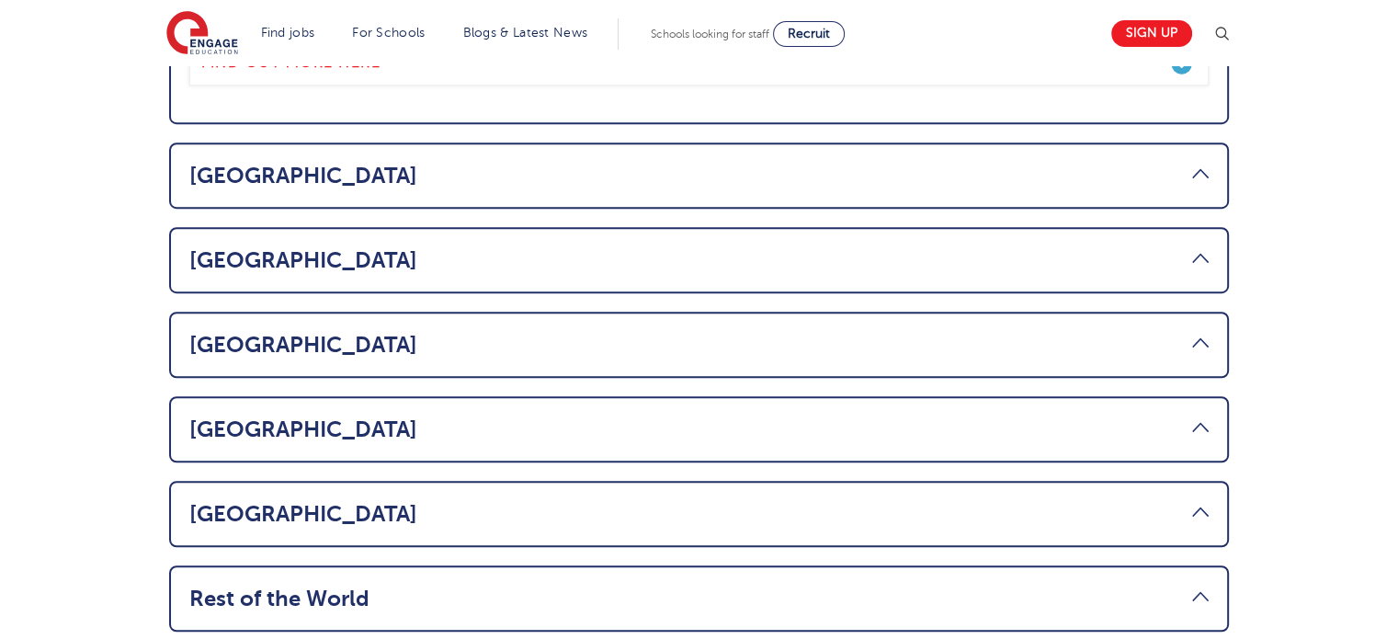
scroll to position [1211, 0]
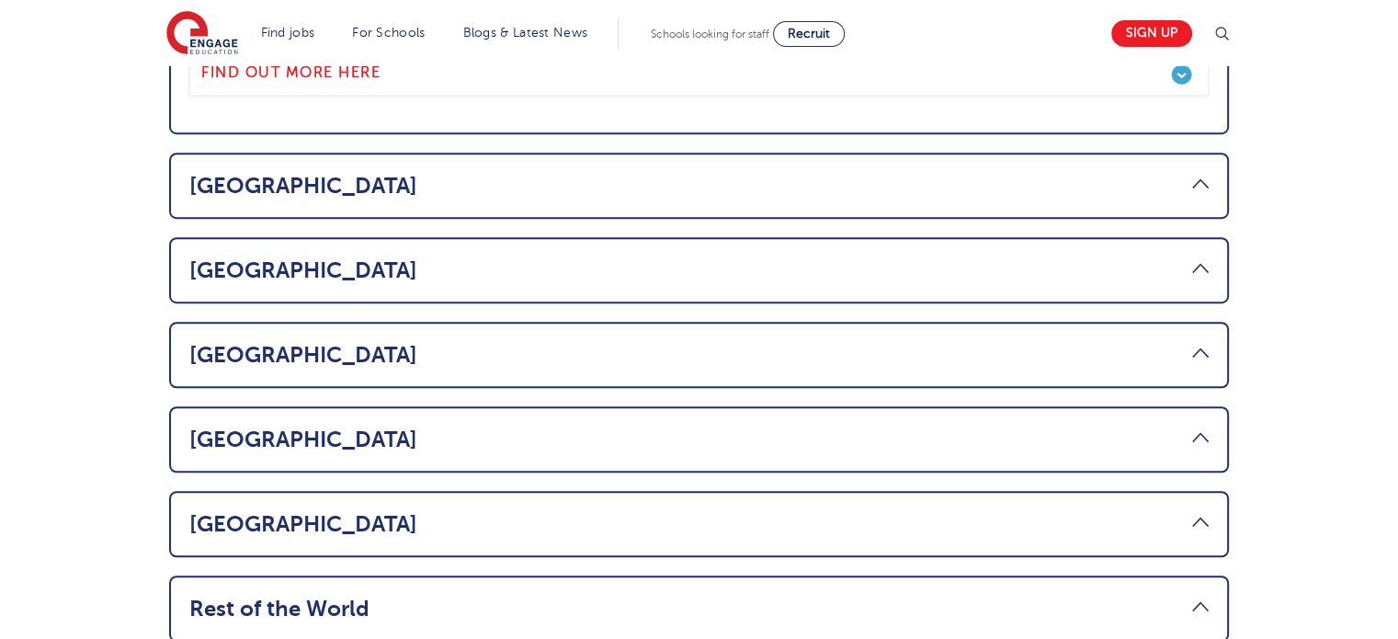
click at [1201, 427] on link "[GEOGRAPHIC_DATA]" at bounding box center [698, 440] width 1019 height 26
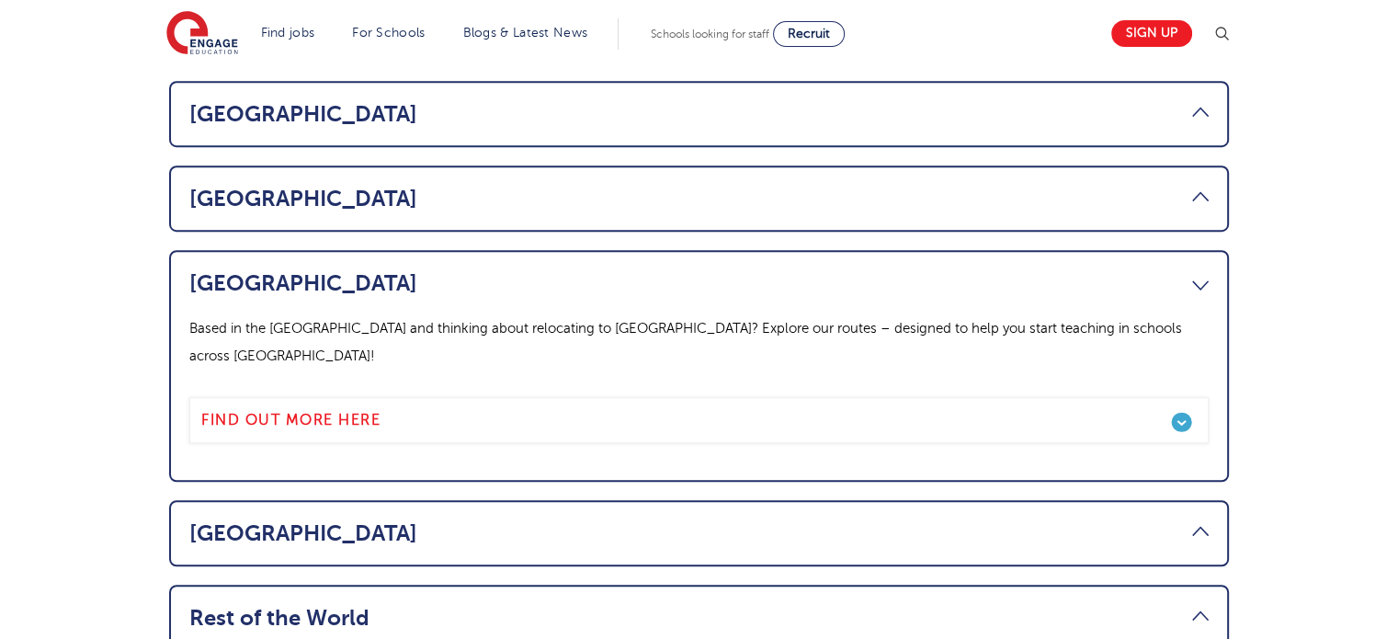
click at [1201, 347] on li "UAE Based in the [GEOGRAPHIC_DATA] and thinking about relocating to [GEOGRAPHIC…" at bounding box center [699, 366] width 1060 height 232
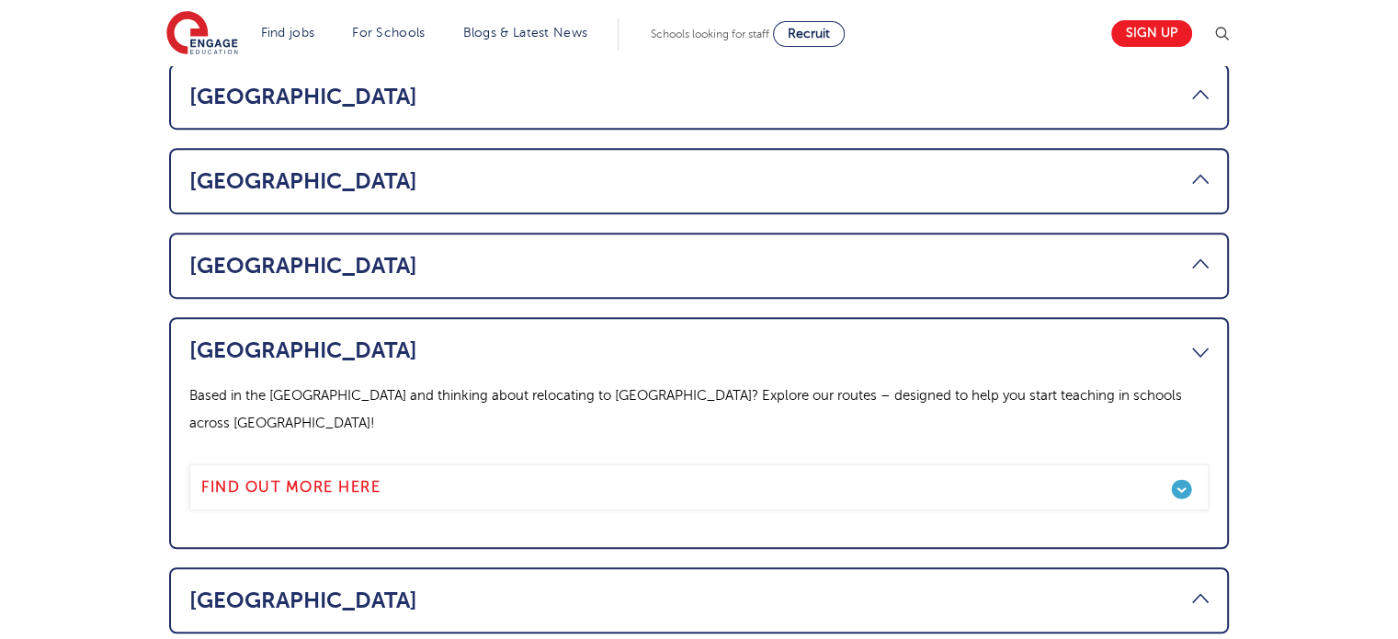
drag, startPoint x: 1199, startPoint y: 264, endPoint x: 1199, endPoint y: 280, distance: 16.5
click at [1199, 317] on li "UAE Based in the [GEOGRAPHIC_DATA] and thinking about relocating to [GEOGRAPHIC…" at bounding box center [699, 433] width 1060 height 232
click at [1199, 337] on link "UAE" at bounding box center [698, 350] width 1019 height 26
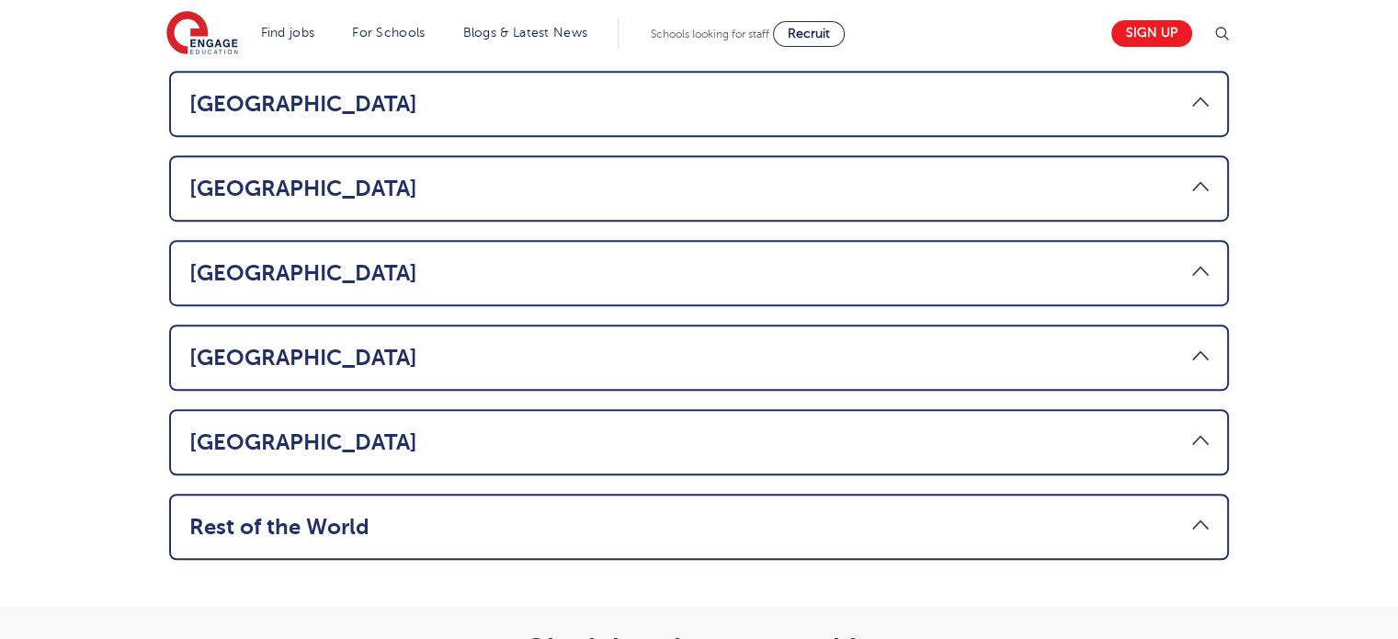
scroll to position [1142, 0]
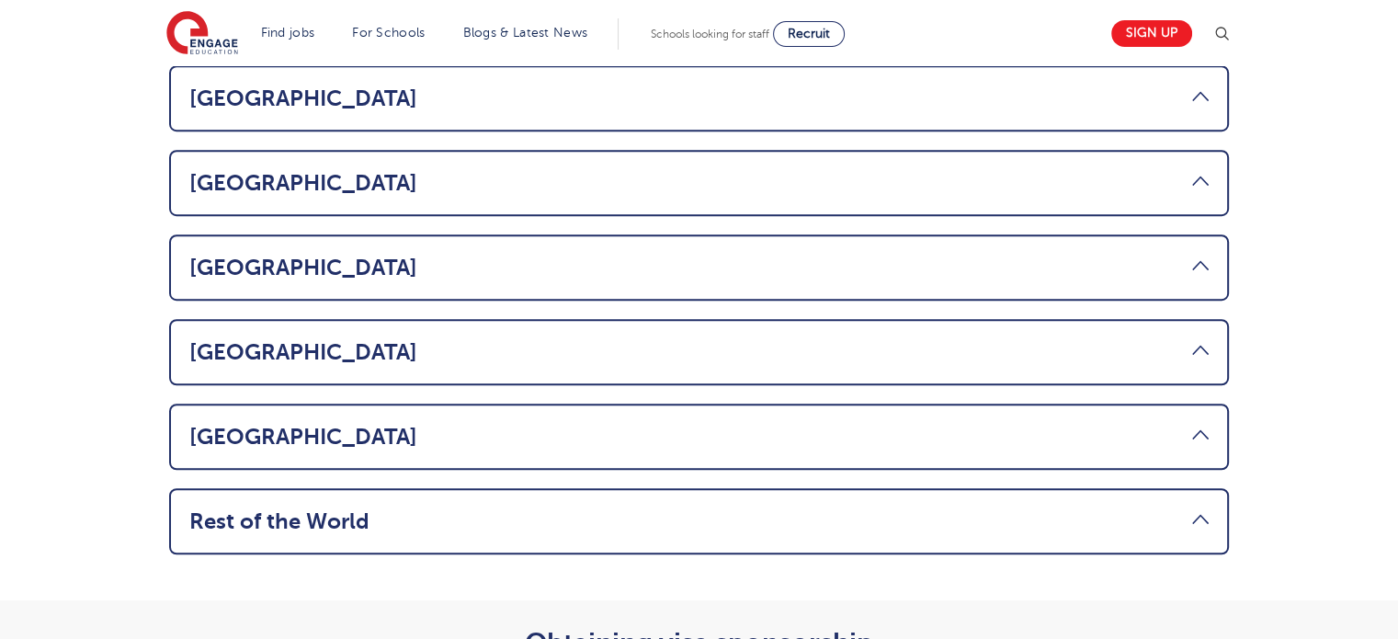
drag, startPoint x: 1388, startPoint y: 207, endPoint x: 1387, endPoint y: 249, distance: 42.3
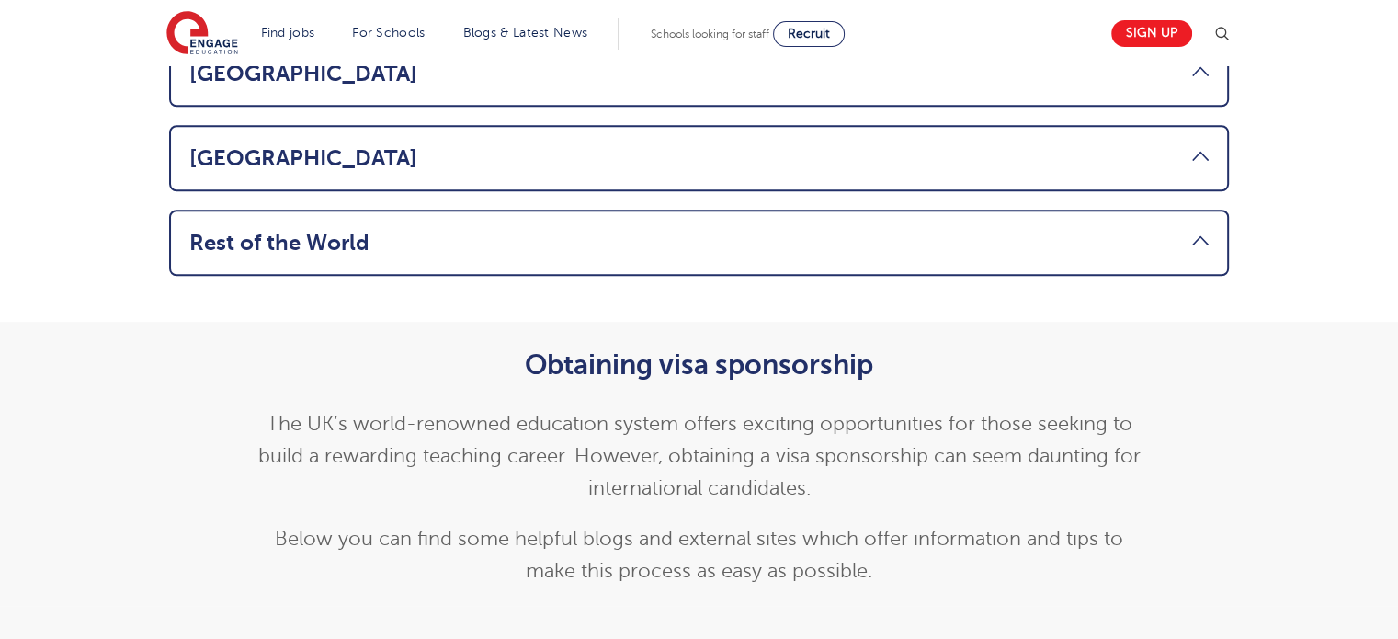
scroll to position [0, 0]
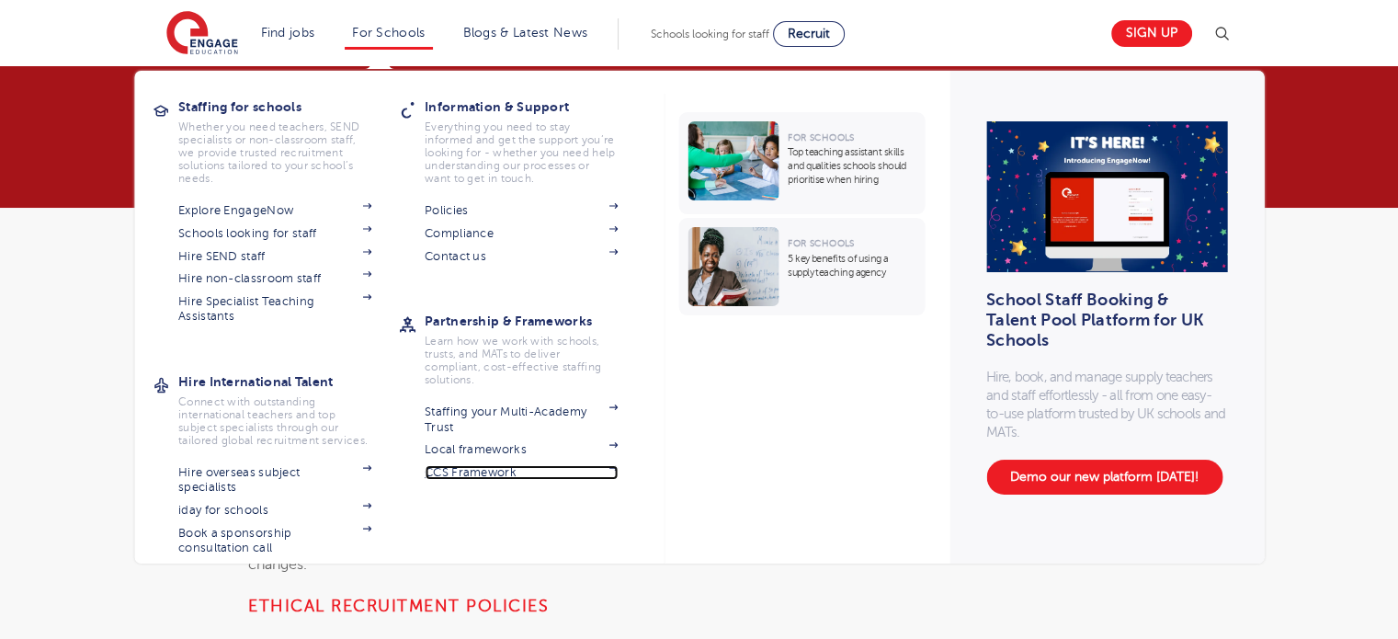
click at [476, 470] on link "CCS Framework" at bounding box center [521, 472] width 193 height 15
